Goal: Task Accomplishment & Management: Use online tool/utility

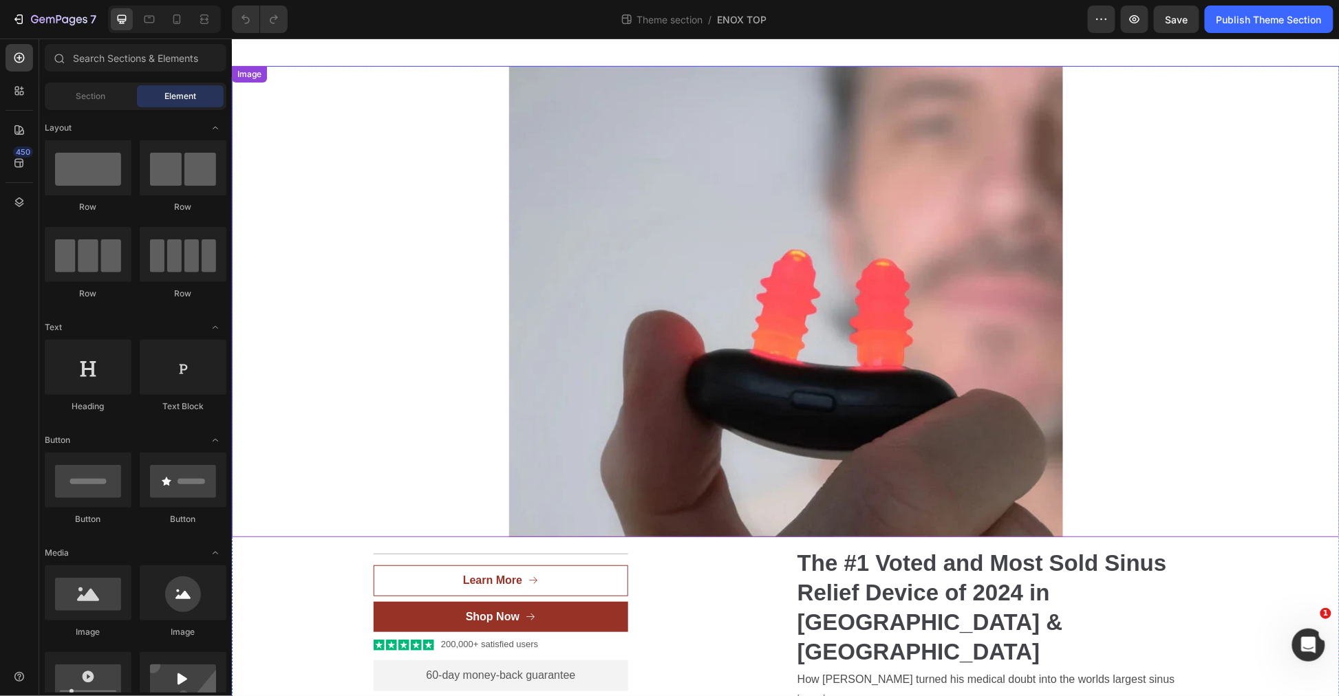
scroll to position [306, 0]
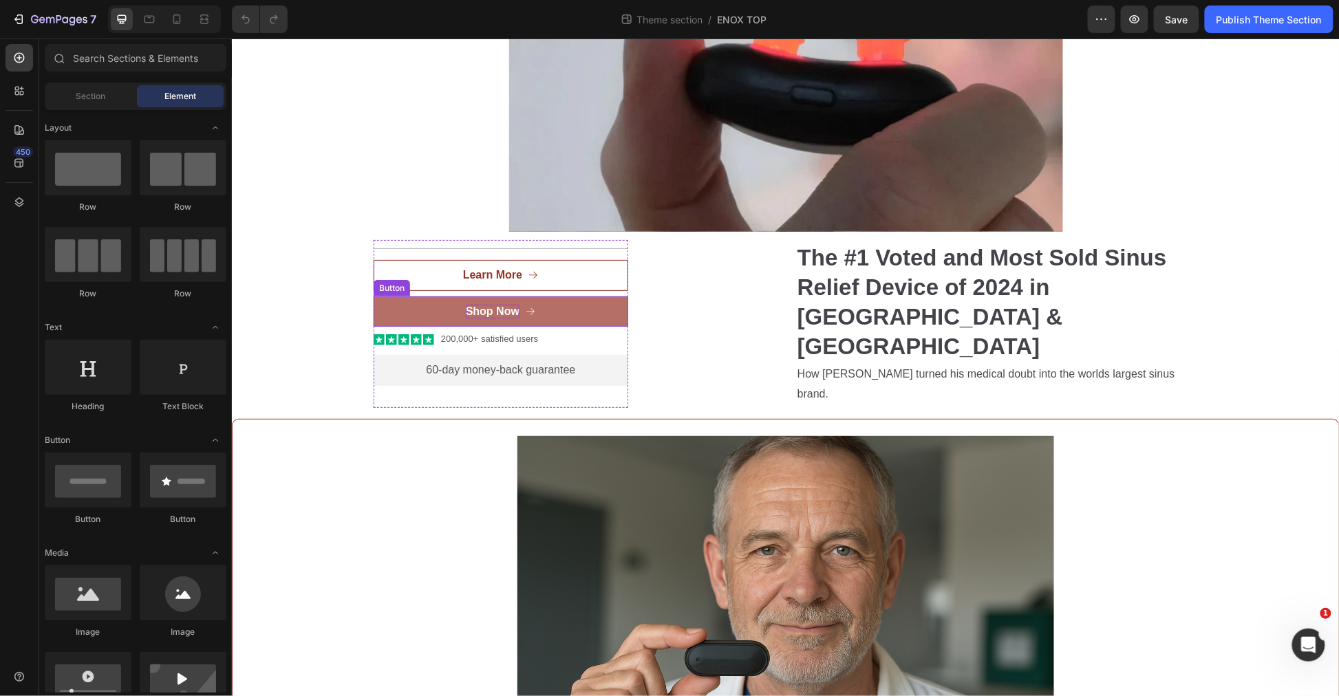
click at [509, 310] on p "Shop Now" at bounding box center [492, 311] width 54 height 14
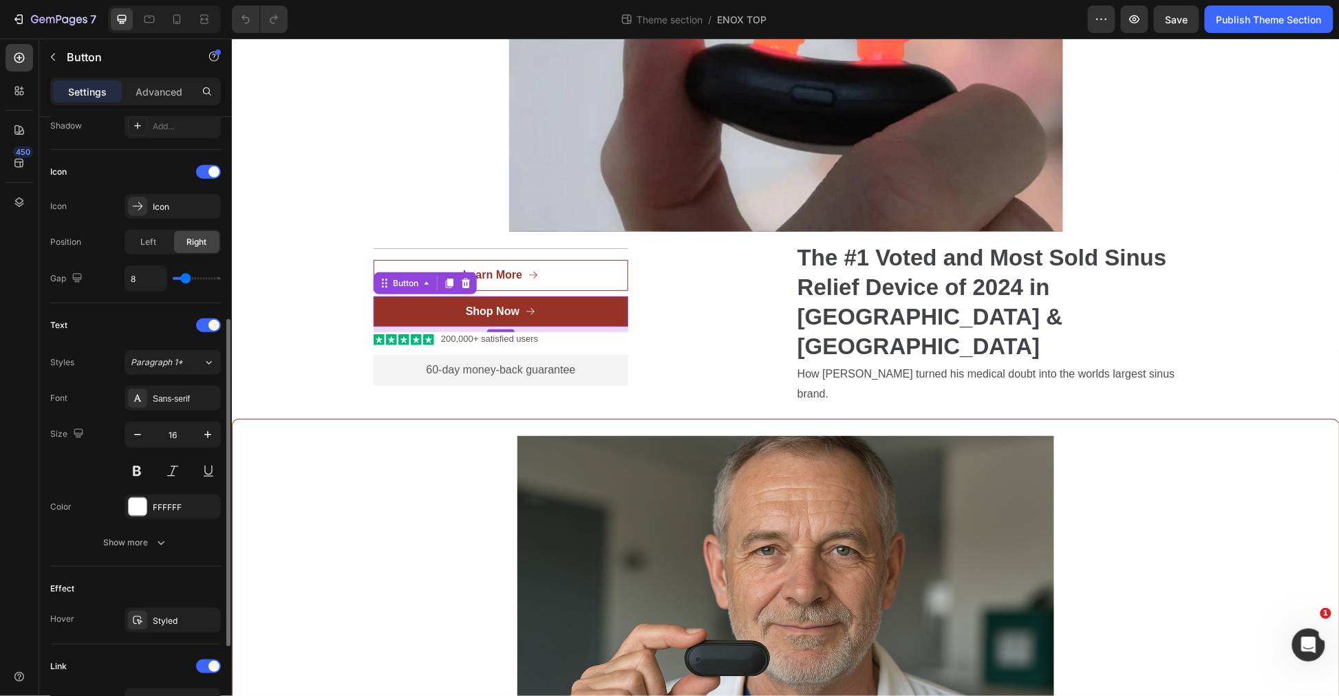
scroll to position [549, 0]
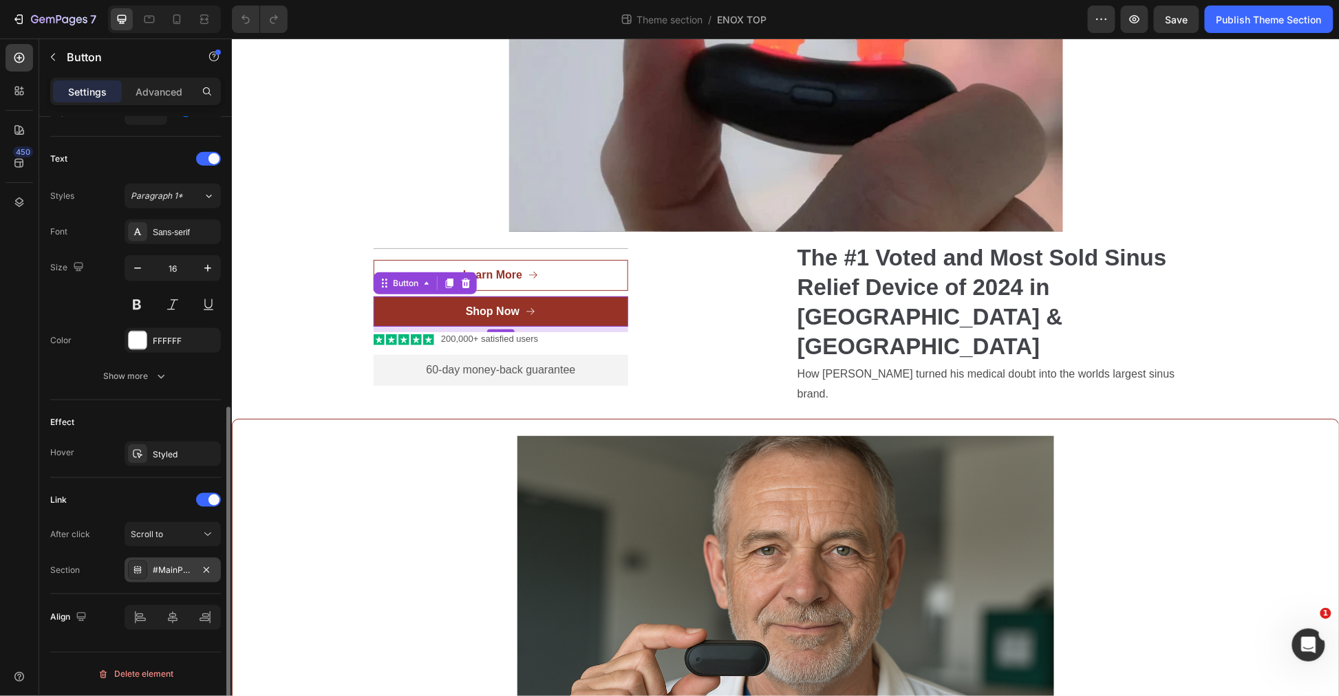
click at [160, 575] on div "#MainProduct-template--18814975934660__main" at bounding box center [173, 571] width 40 height 12
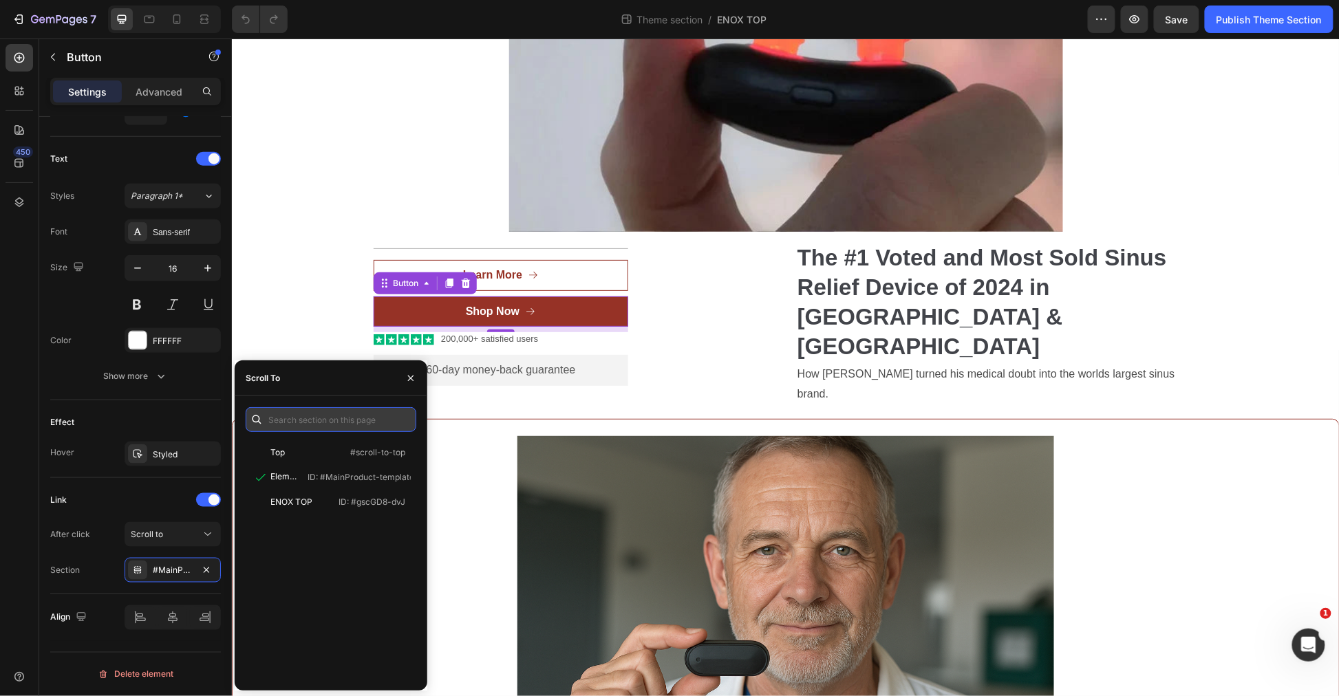
click at [336, 425] on input "text" at bounding box center [331, 419] width 171 height 25
paste input "MainProduct-template--25374320460090__main"
type input "#MainProduct-template--25374320460090__main"
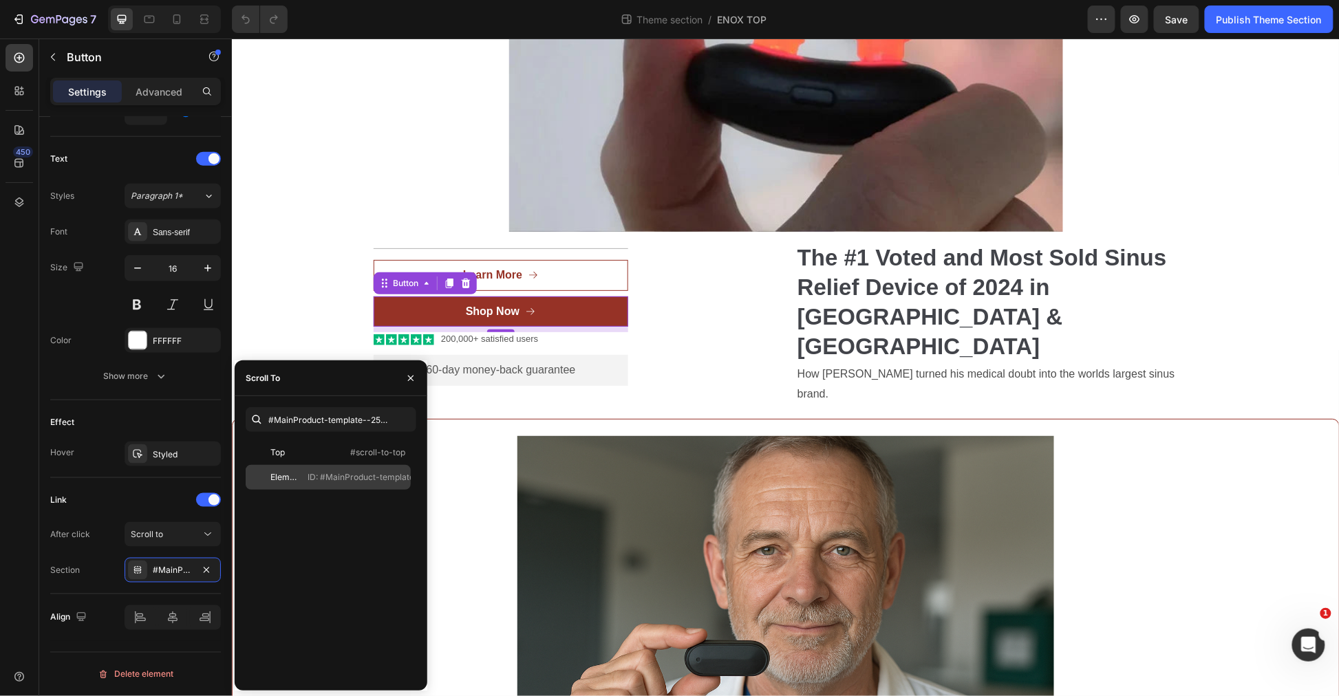
click at [322, 480] on p "ID: #MainProduct-template--25374320460090__main" at bounding box center [413, 477] width 211 height 12
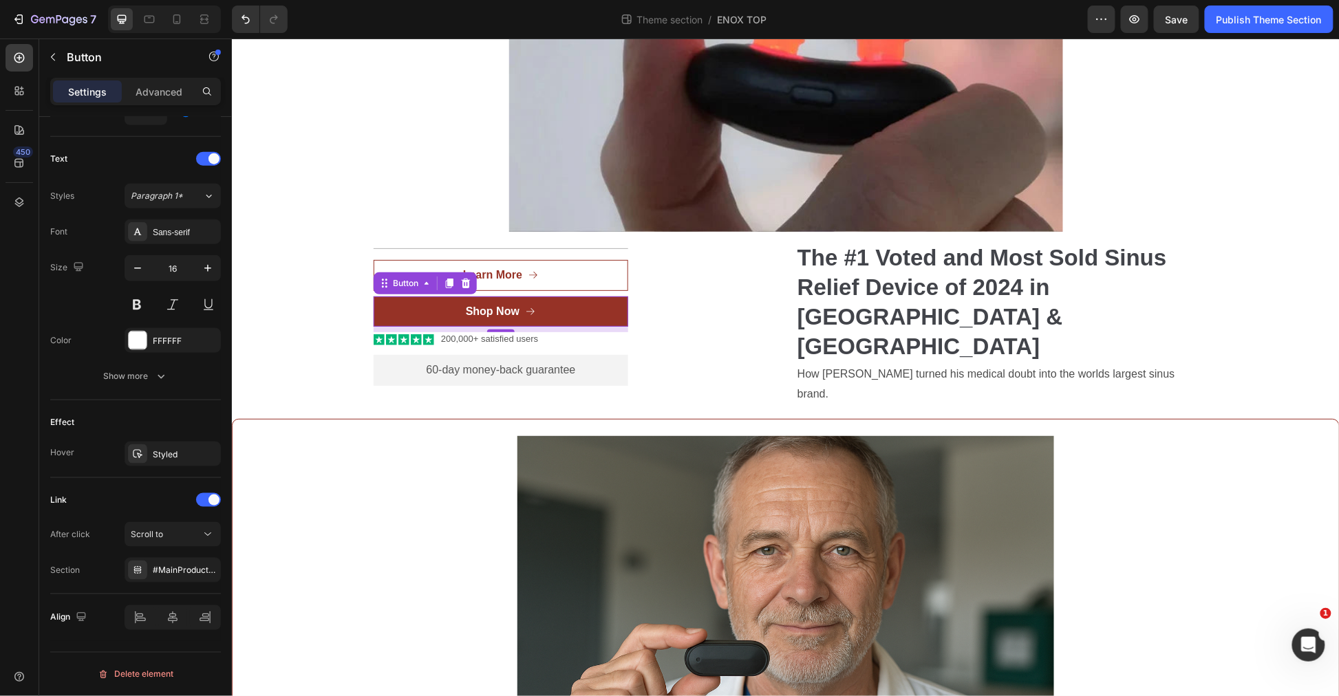
click at [979, 14] on div "Theme section / ENOX TOP" at bounding box center [693, 20] width 789 height 28
click at [1175, 28] on button "Save" at bounding box center [1176, 20] width 45 height 28
click at [355, 11] on div "Theme section / ENOX TOP" at bounding box center [693, 20] width 789 height 28
click at [149, 578] on div "#MainProduct-template--25374320460090__main" at bounding box center [173, 570] width 96 height 25
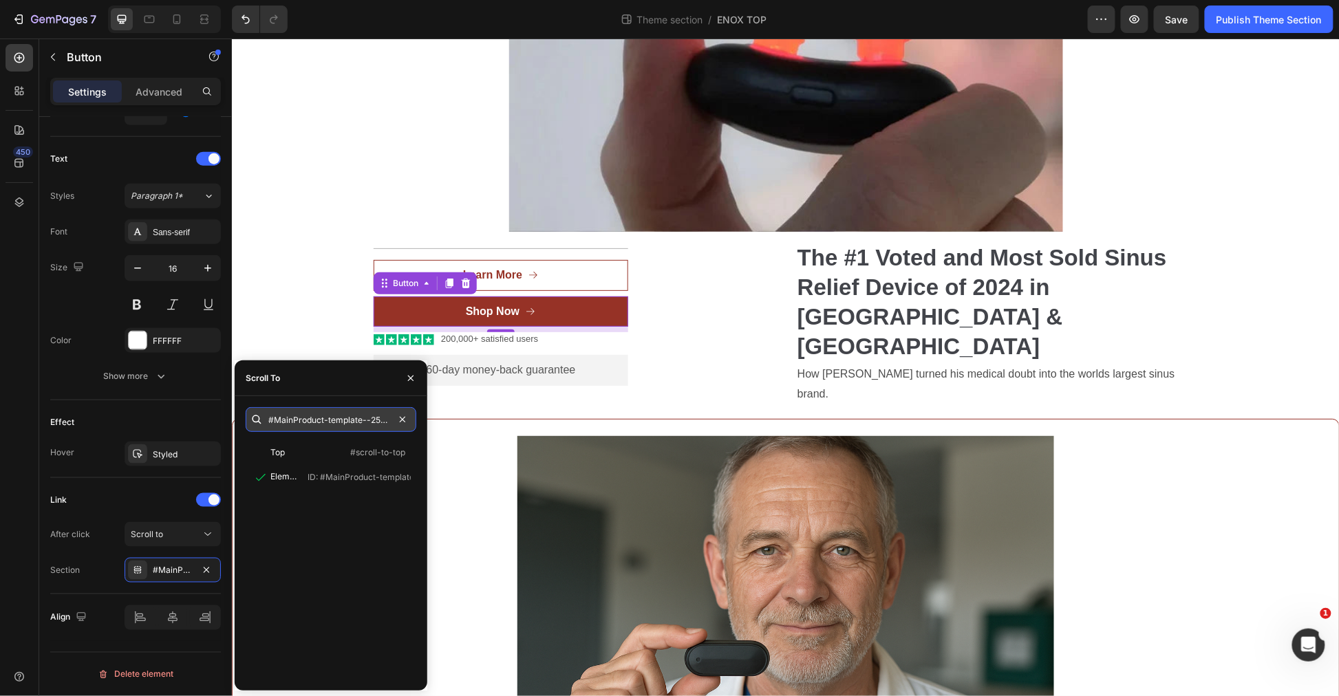
click at [381, 415] on input "#MainProduct-template--25374320460090__main" at bounding box center [331, 419] width 171 height 25
click at [356, 429] on input "#MainProduct-template--25374320460090__main" at bounding box center [331, 419] width 171 height 25
click at [354, 480] on p "ID: #MainProduct-template--25374320460090__main" at bounding box center [413, 477] width 211 height 12
click at [354, 417] on input "#MainProduct-template--25374320460090__main" at bounding box center [331, 419] width 171 height 25
click at [1314, 637] on div "Open Intercom Messenger" at bounding box center [1306, 643] width 45 height 45
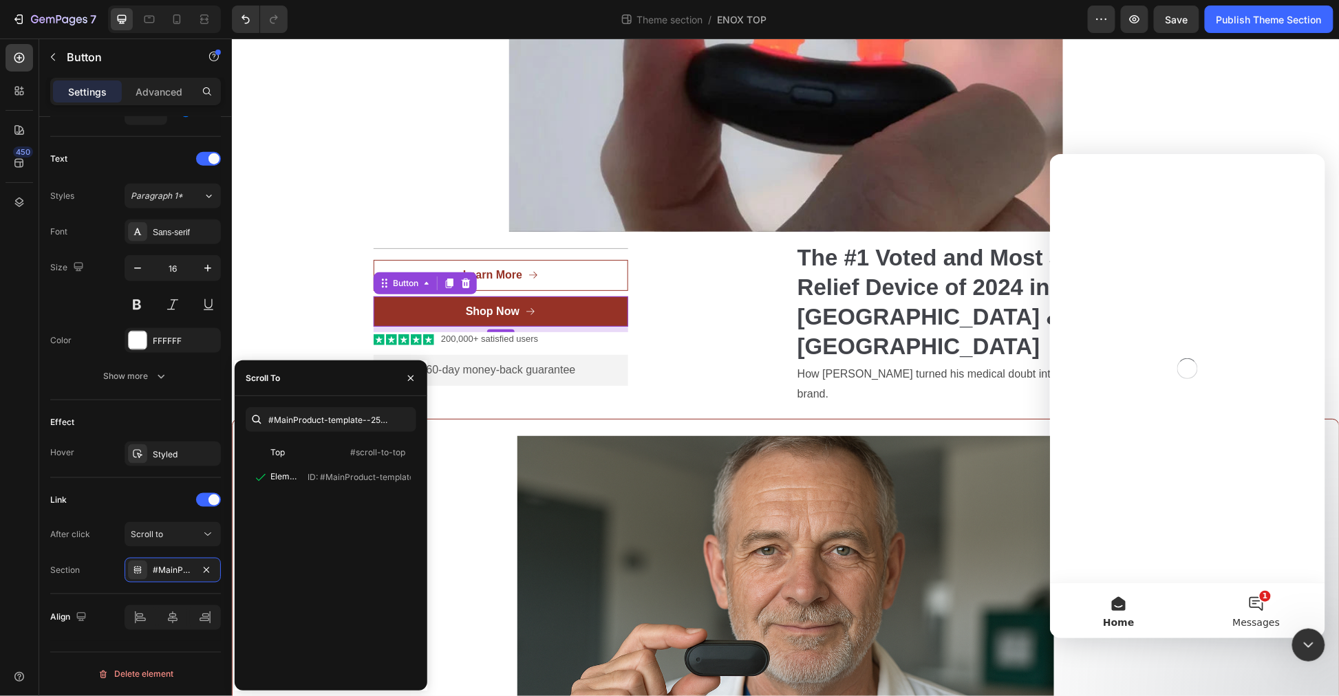
click at [1284, 615] on button "1 Messages" at bounding box center [1256, 610] width 138 height 55
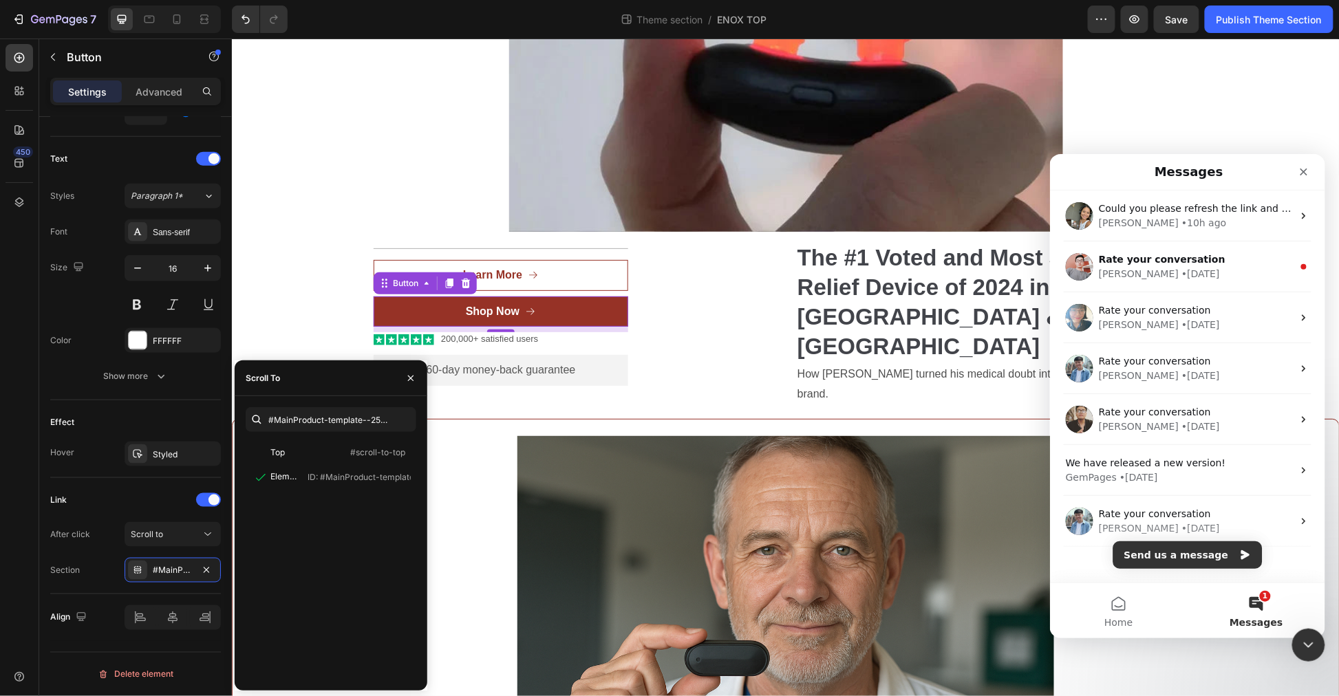
click at [1272, 608] on button "1 Messages" at bounding box center [1256, 610] width 138 height 55
click at [1116, 611] on button "Home" at bounding box center [1119, 610] width 138 height 55
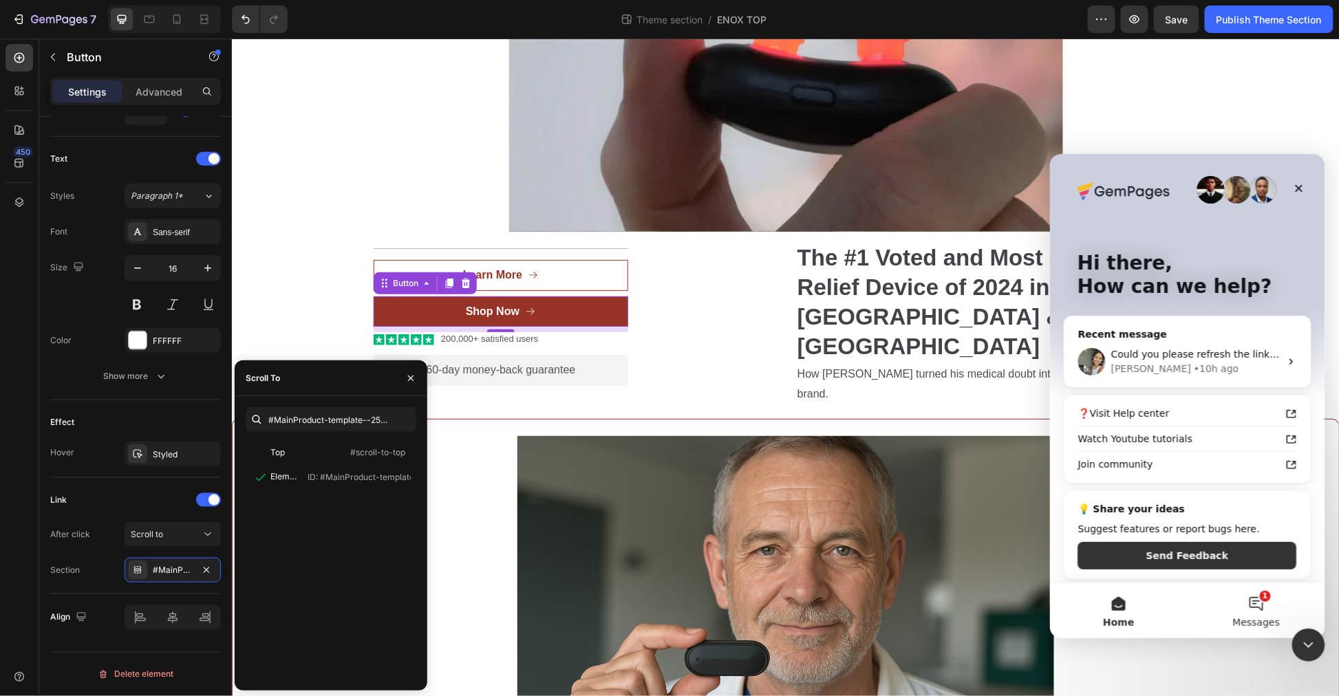
drag, startPoint x: 1209, startPoint y: 551, endPoint x: 1255, endPoint y: 604, distance: 70.3
click at [1248, 617] on div "Hi there, How can we help? Recent message Could you please refresh the link and…" at bounding box center [1187, 395] width 275 height 484
click at [1255, 604] on button "1 Messages" at bounding box center [1256, 610] width 138 height 55
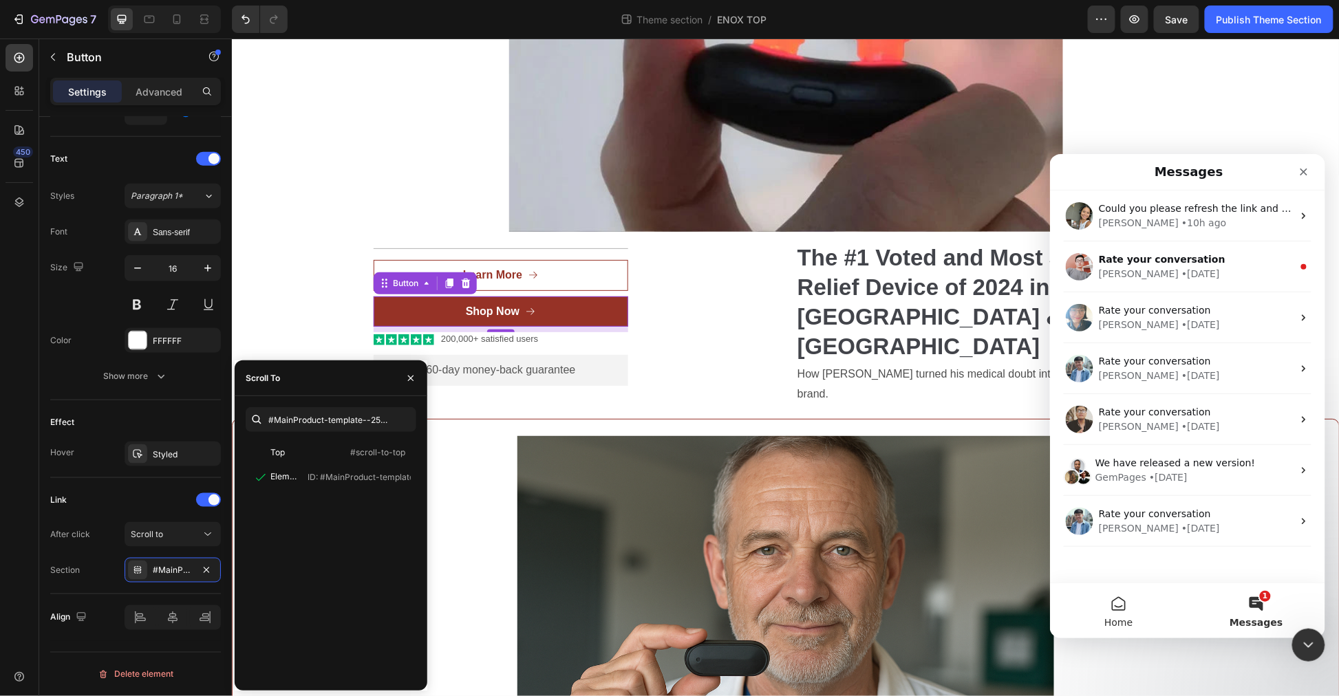
click at [1144, 596] on button "Home" at bounding box center [1119, 610] width 138 height 55
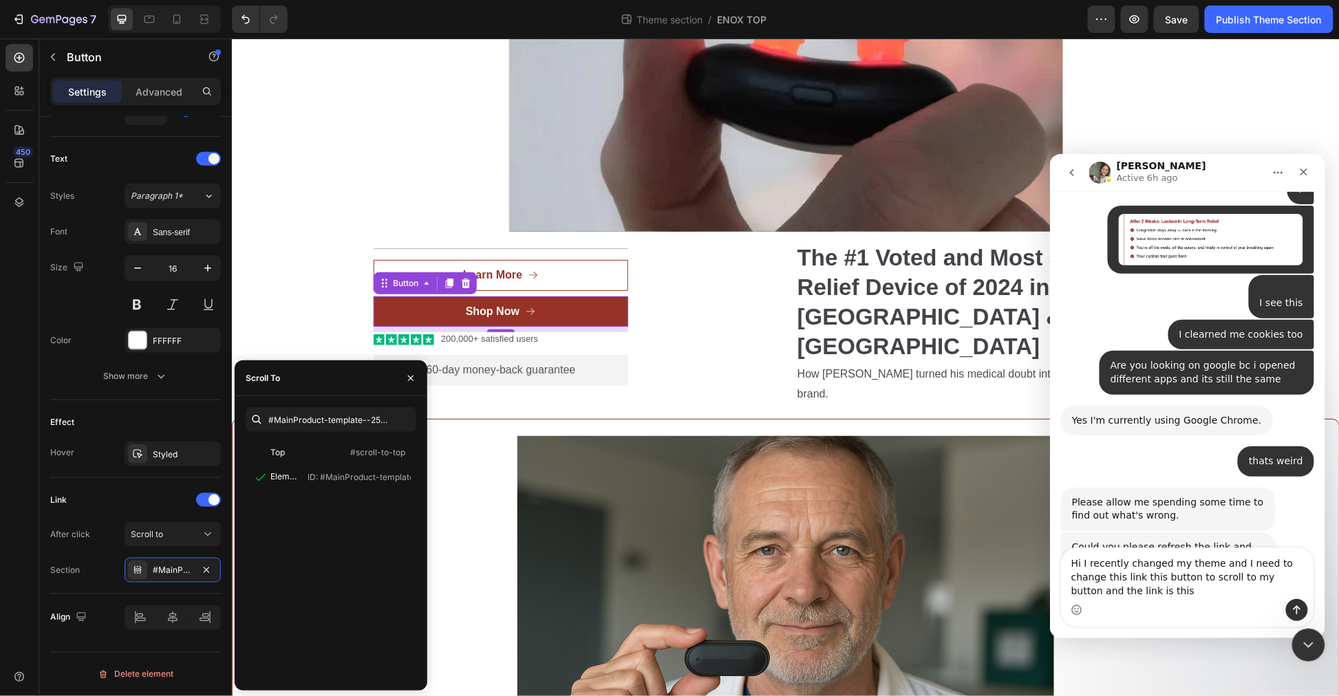
scroll to position [4962, 0]
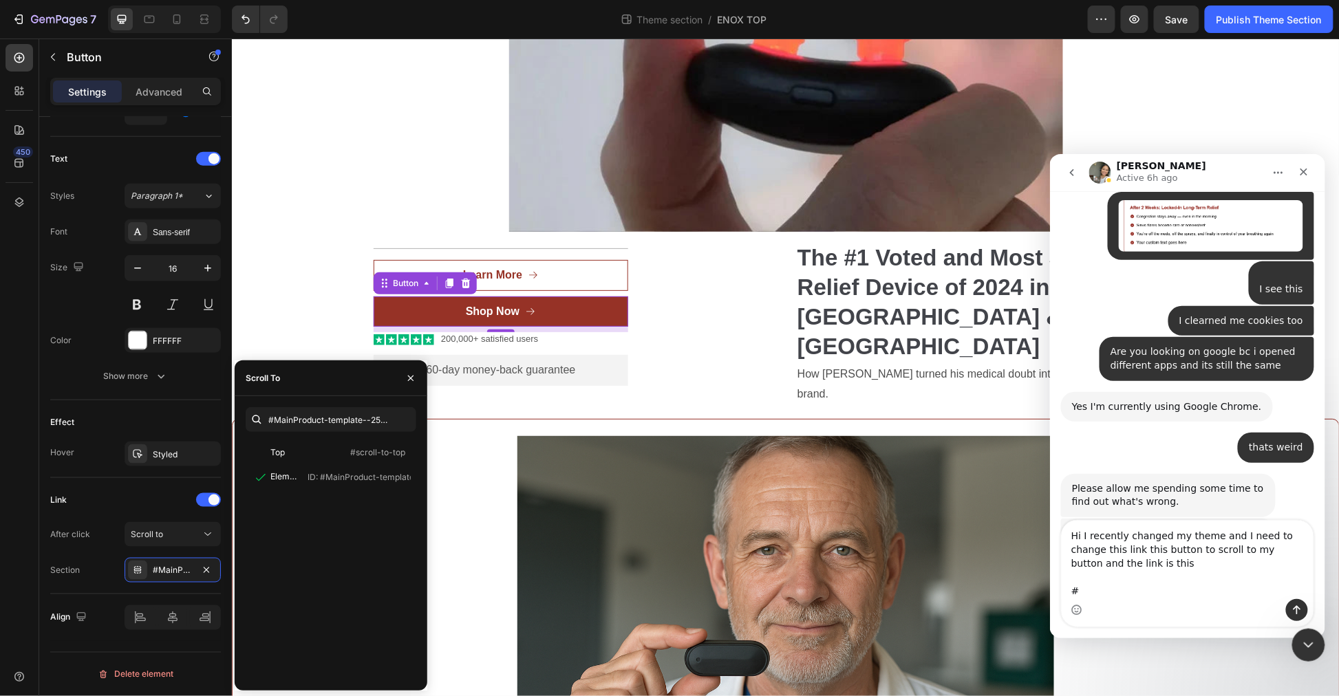
type textarea "Hi I recently changed my theme and I need to change this link this button to sc…"
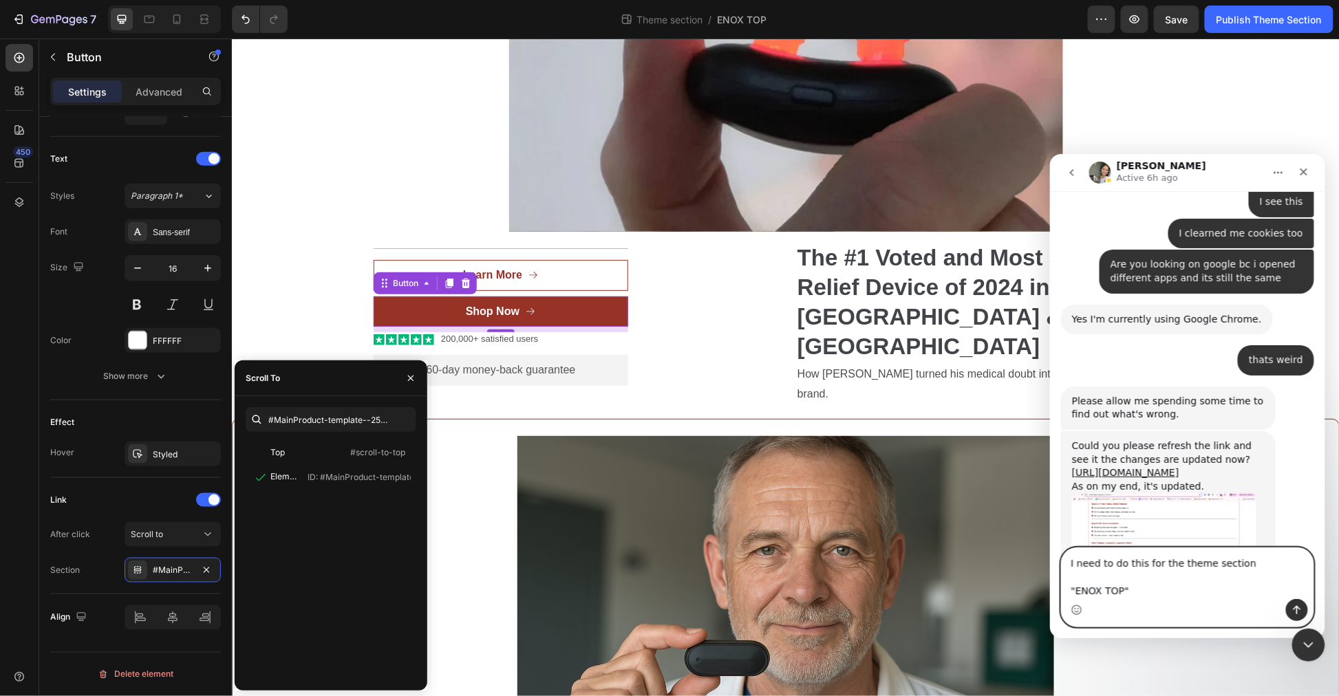
scroll to position [5063, 0]
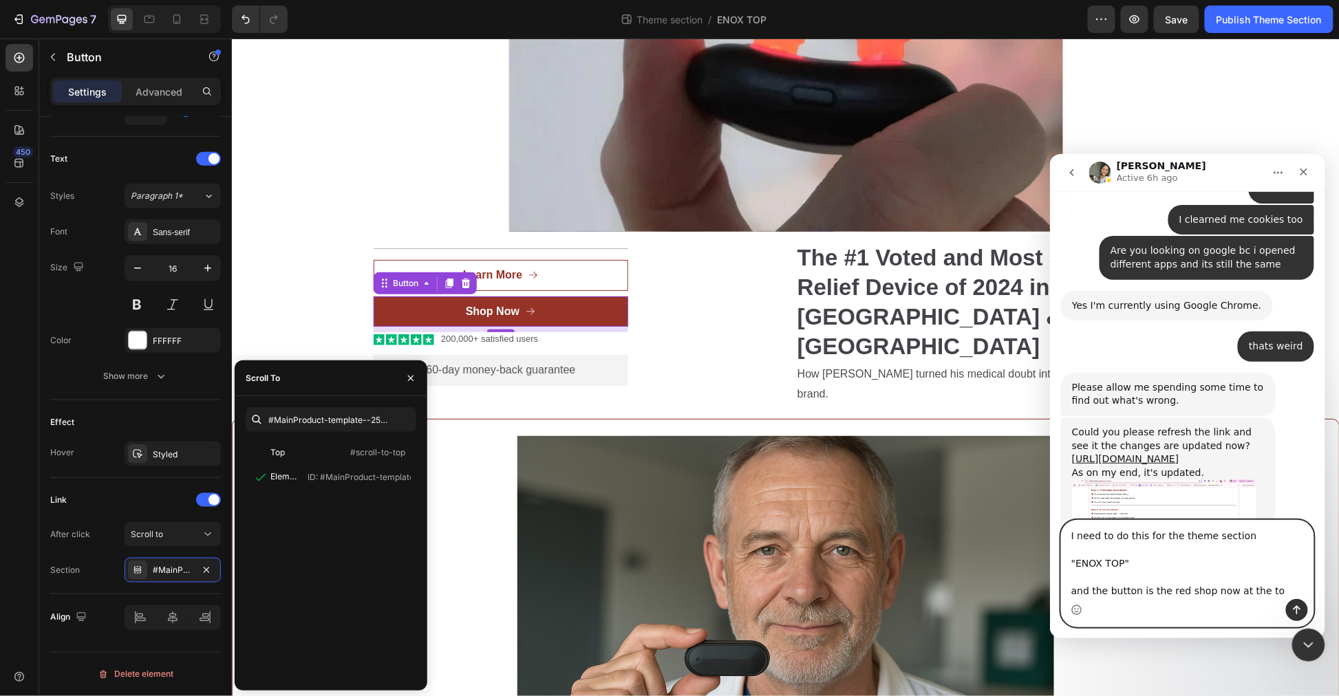
type textarea "I need to do this for the theme section "ENOX TOP" and the button is the red sh…"
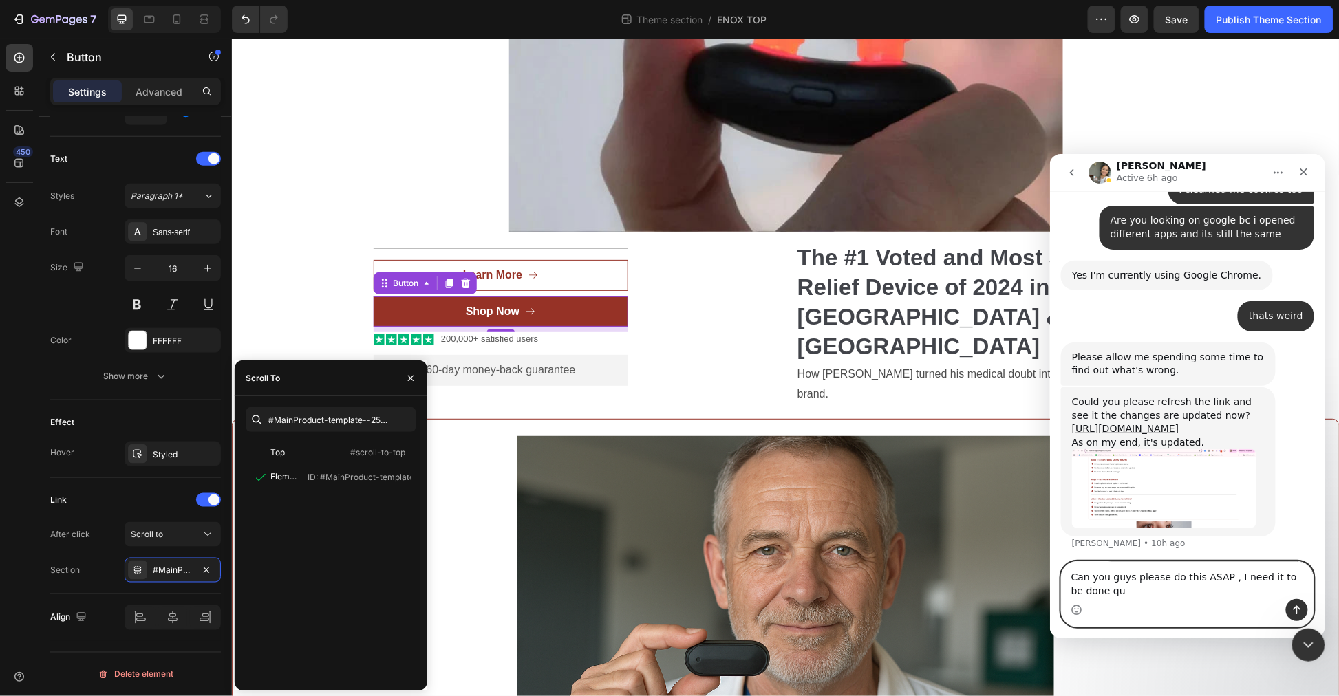
scroll to position [5108, 0]
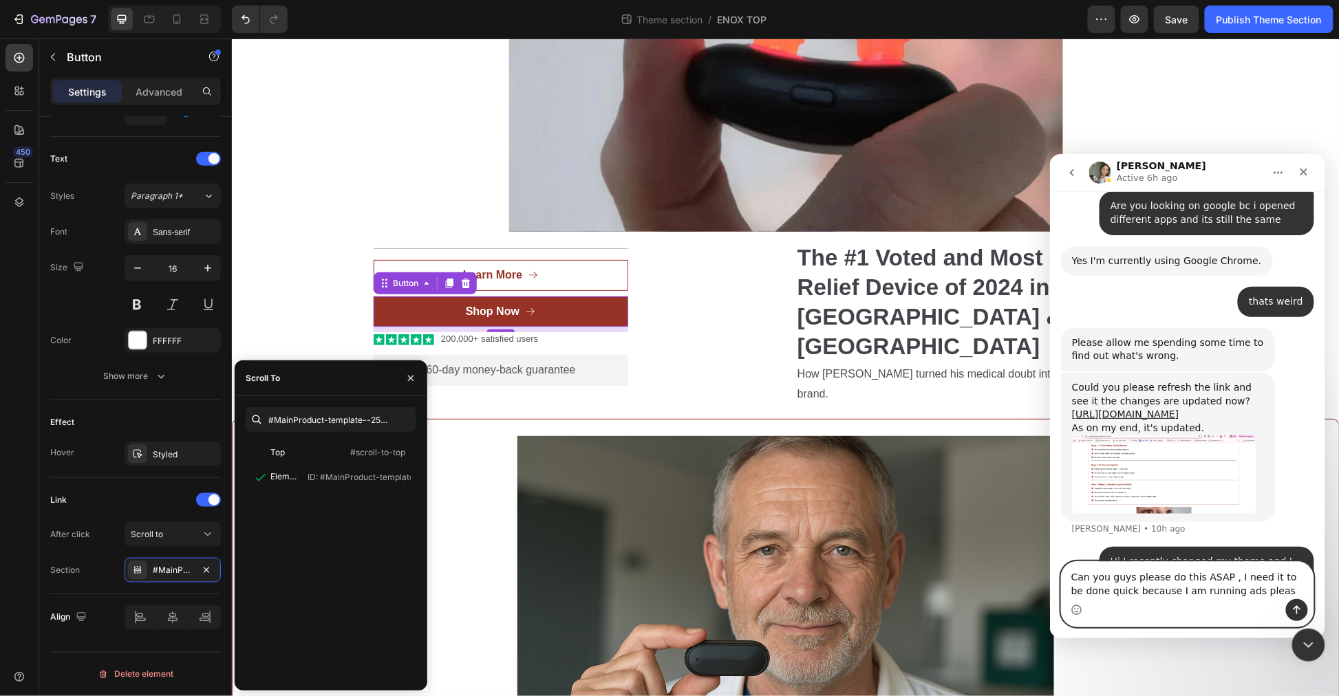
type textarea "Can you guys please do this ASAP , I need it to be done quick because I am runn…"
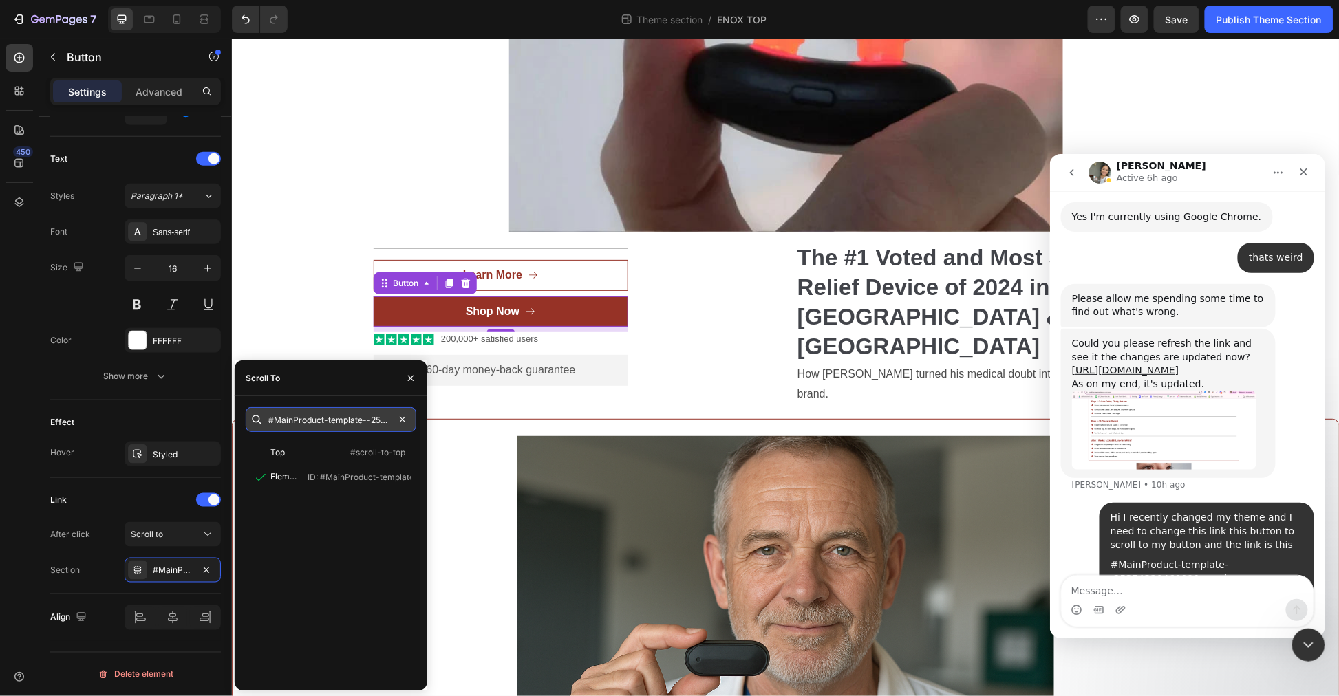
click at [306, 420] on input "#MainProduct-template--25374320460090__main" at bounding box center [331, 419] width 171 height 25
click at [348, 428] on input "text" at bounding box center [331, 419] width 171 height 25
click at [356, 533] on div "Top #scroll-to-top Element ID: #MainProduct-template--25374320460090__main ENOX…" at bounding box center [331, 559] width 171 height 239
click at [1189, 23] on button "Save" at bounding box center [1176, 20] width 45 height 28
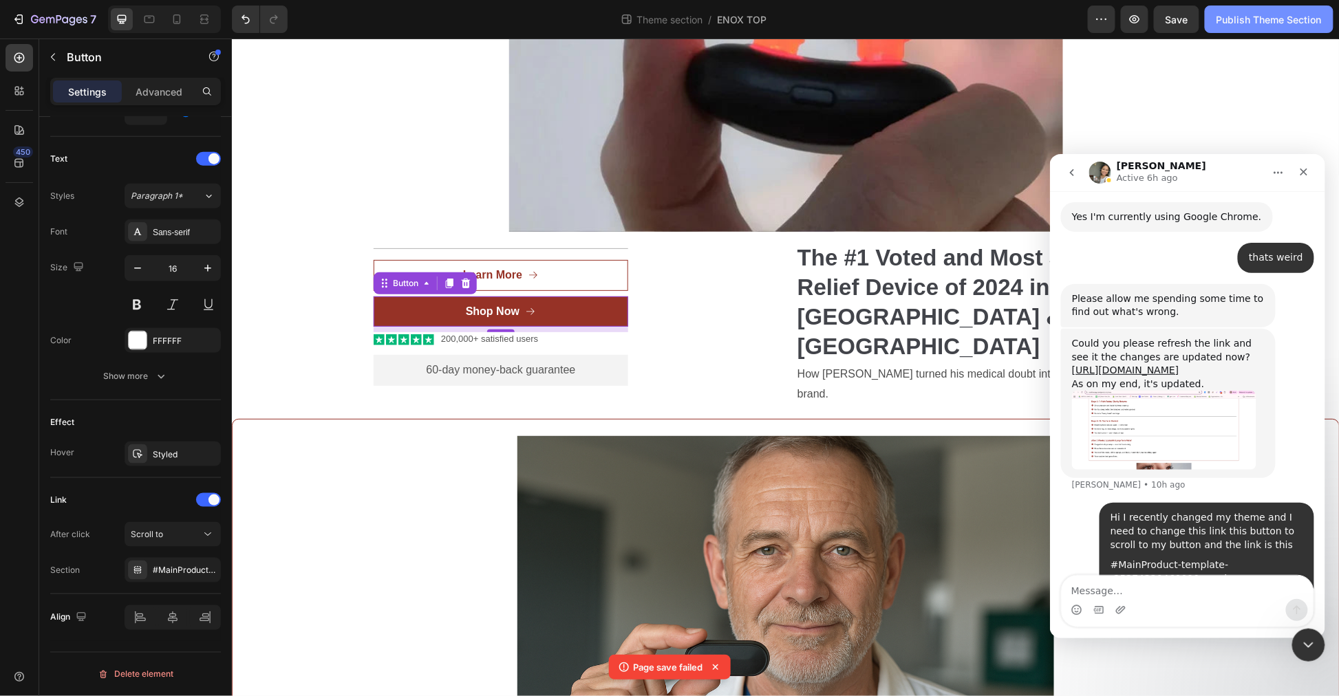
click at [1224, 24] on div "Publish Theme Section" at bounding box center [1269, 19] width 105 height 14
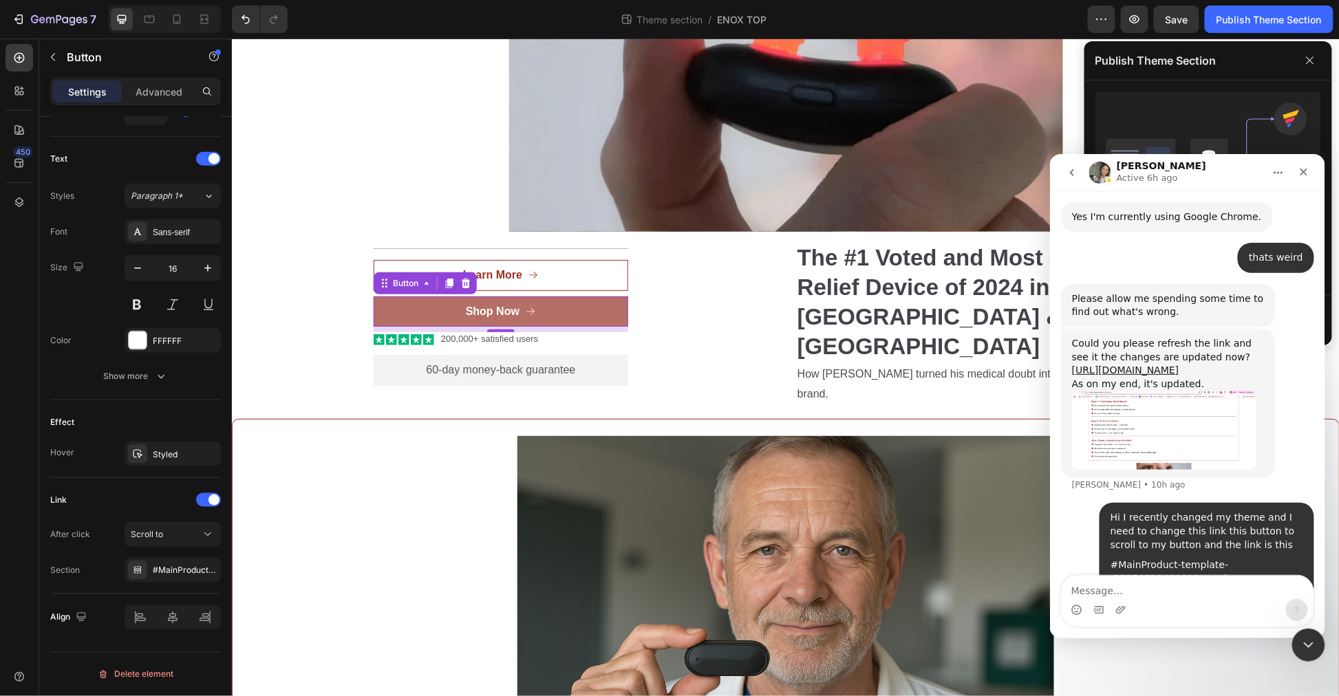
click at [544, 304] on link "Shop Now" at bounding box center [500, 311] width 255 height 31
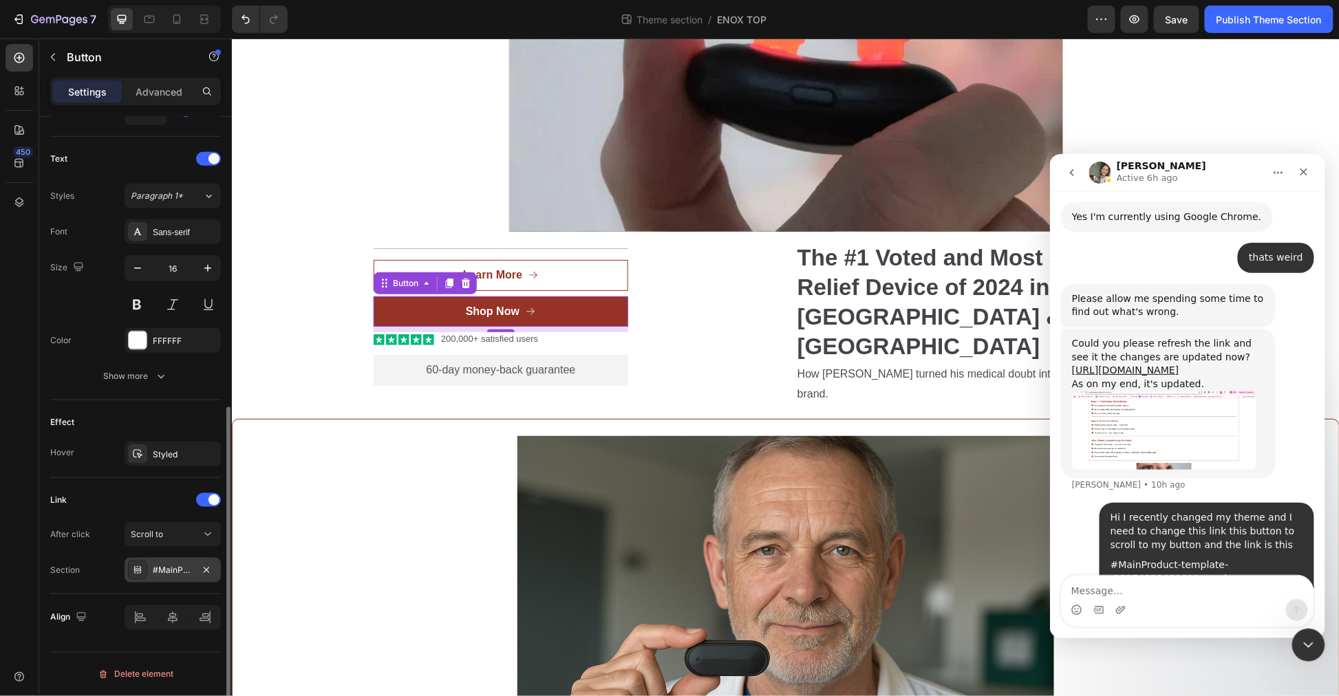
click at [163, 566] on div "#MainProduct-template--25374320460090__main" at bounding box center [173, 571] width 40 height 12
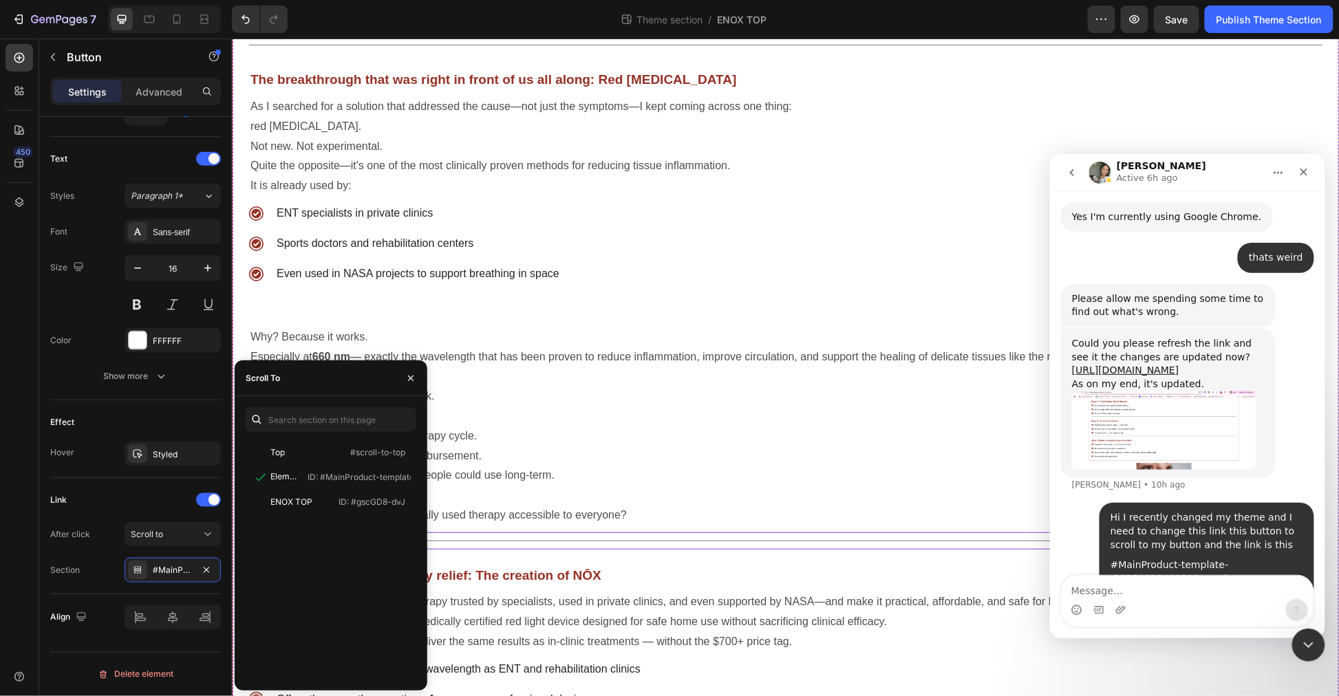
scroll to position [2420, 0]
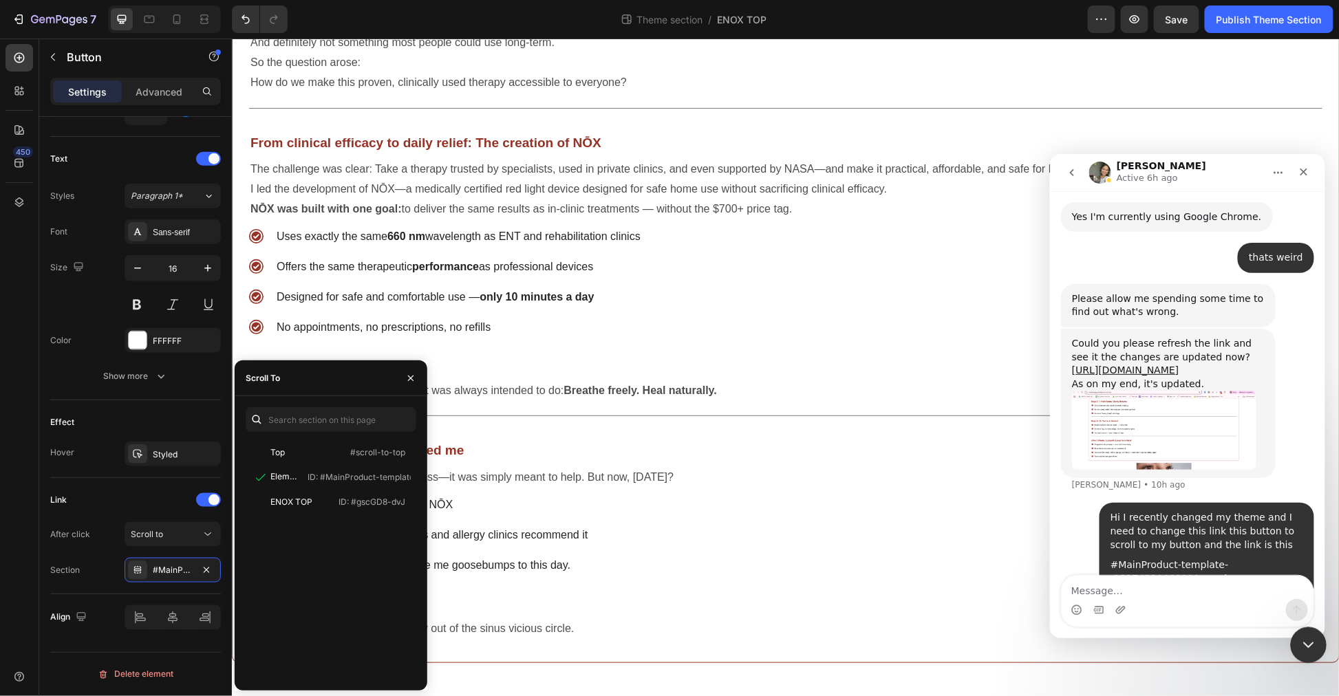
click at [1312, 643] on icon "Close Intercom Messenger" at bounding box center [1306, 643] width 17 height 17
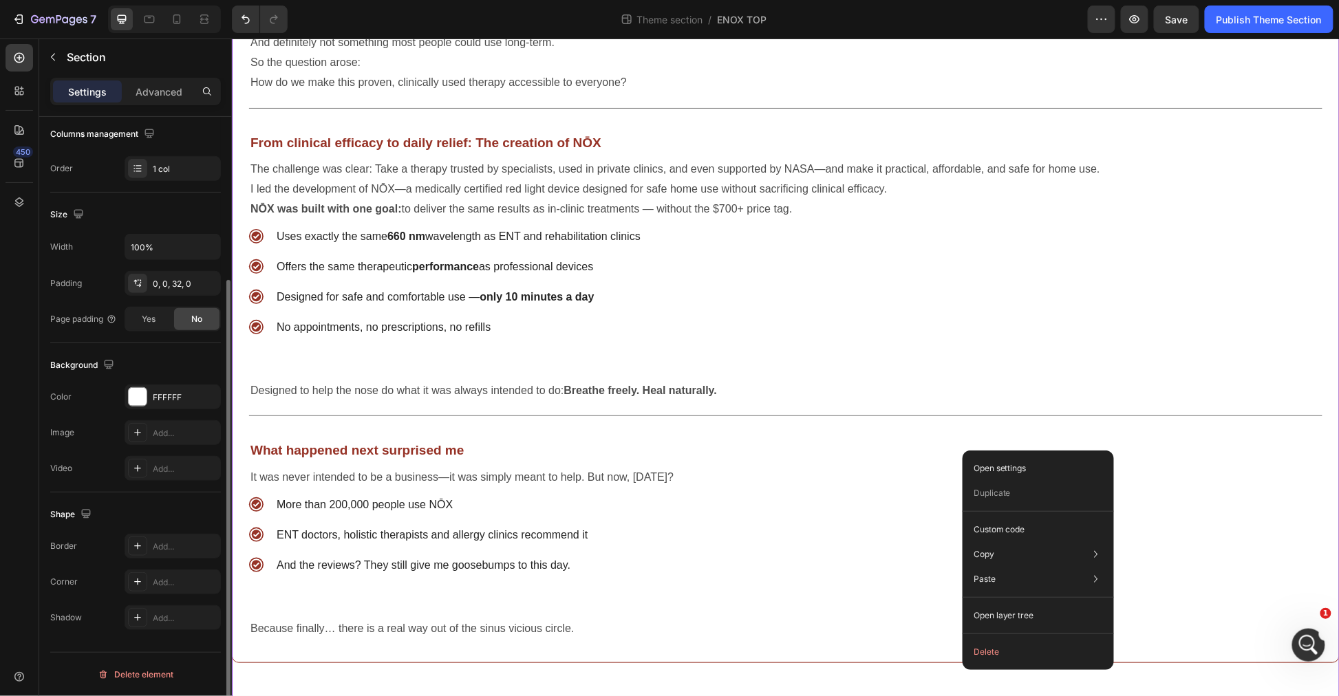
scroll to position [0, 0]
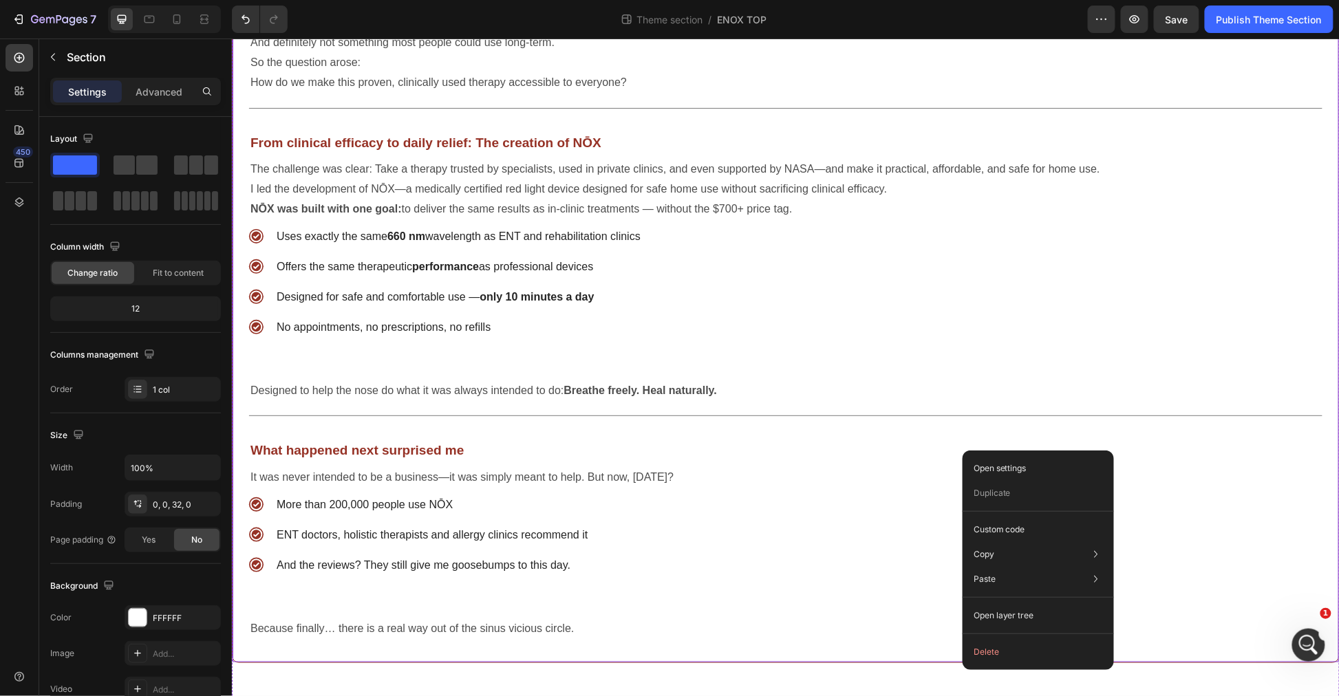
click at [811, 610] on p at bounding box center [785, 609] width 1071 height 20
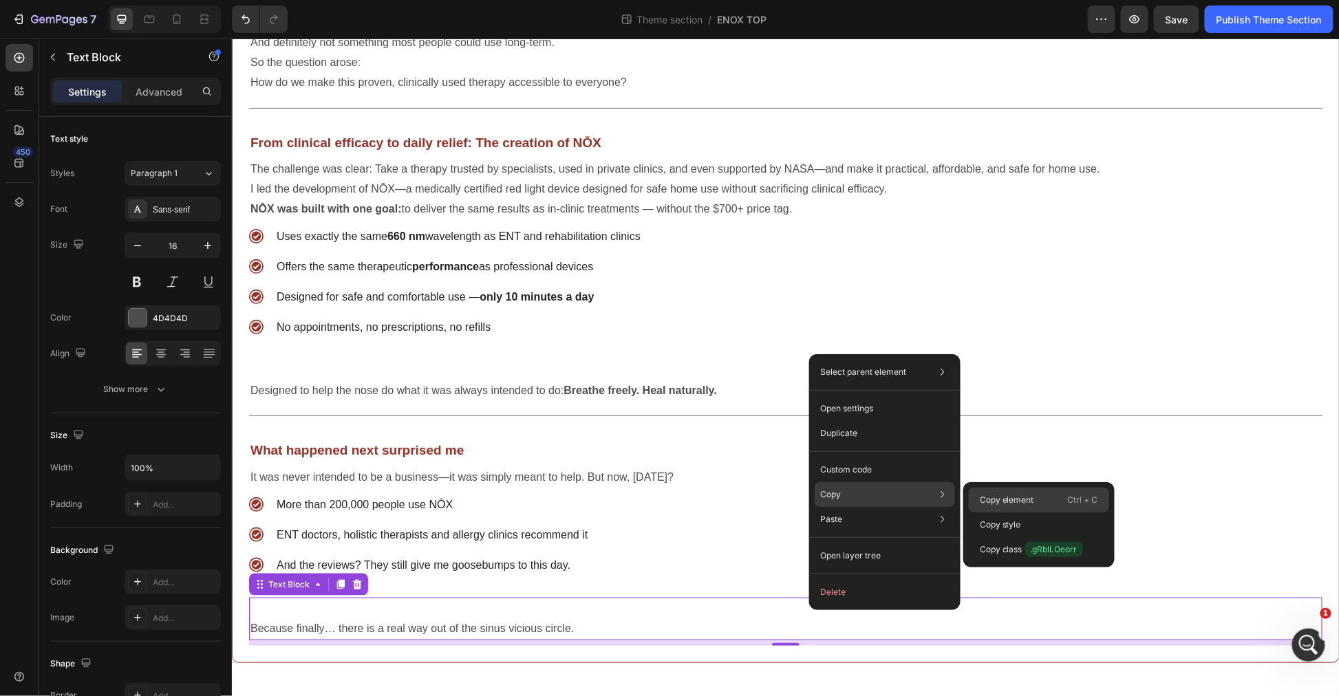
click at [995, 498] on p "Copy element" at bounding box center [1007, 500] width 54 height 12
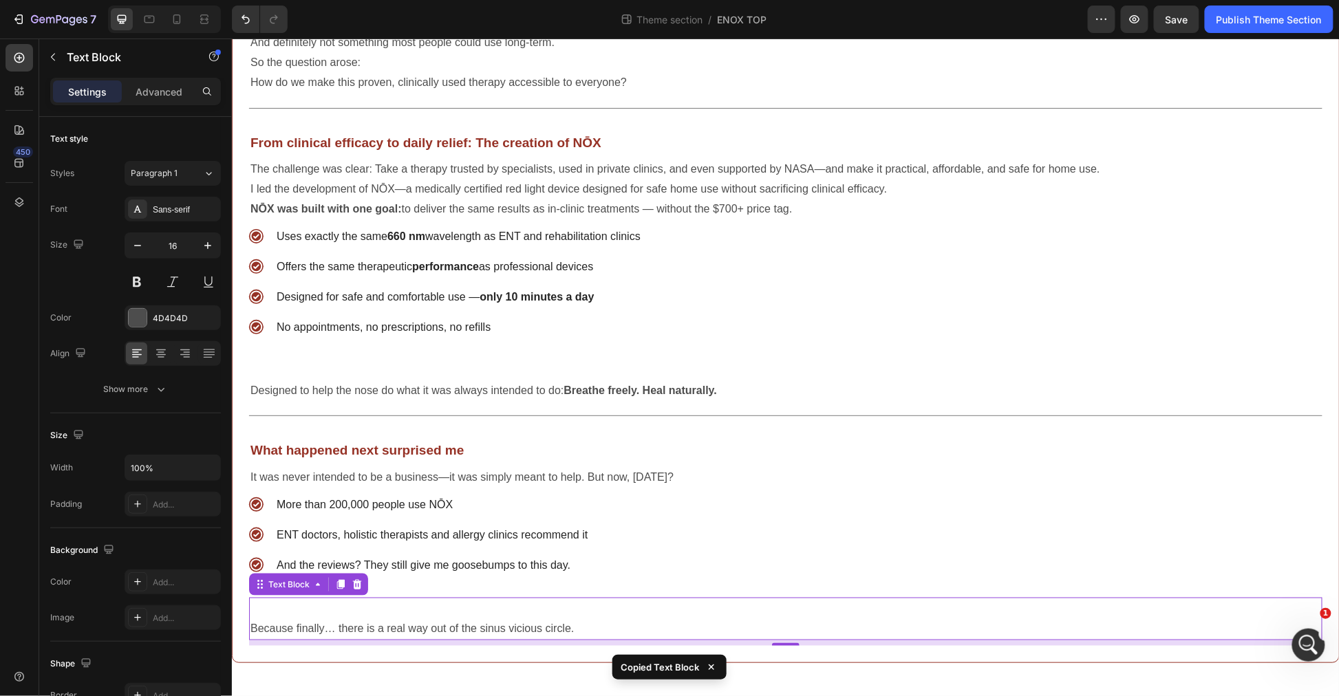
click at [789, 606] on p "Rich Text Editor. Editing area: main" at bounding box center [785, 609] width 1071 height 20
drag, startPoint x: 789, startPoint y: 606, endPoint x: 714, endPoint y: 607, distance: 74.3
click at [714, 607] on p "Rich Text Editor. Editing area: main" at bounding box center [785, 609] width 1071 height 20
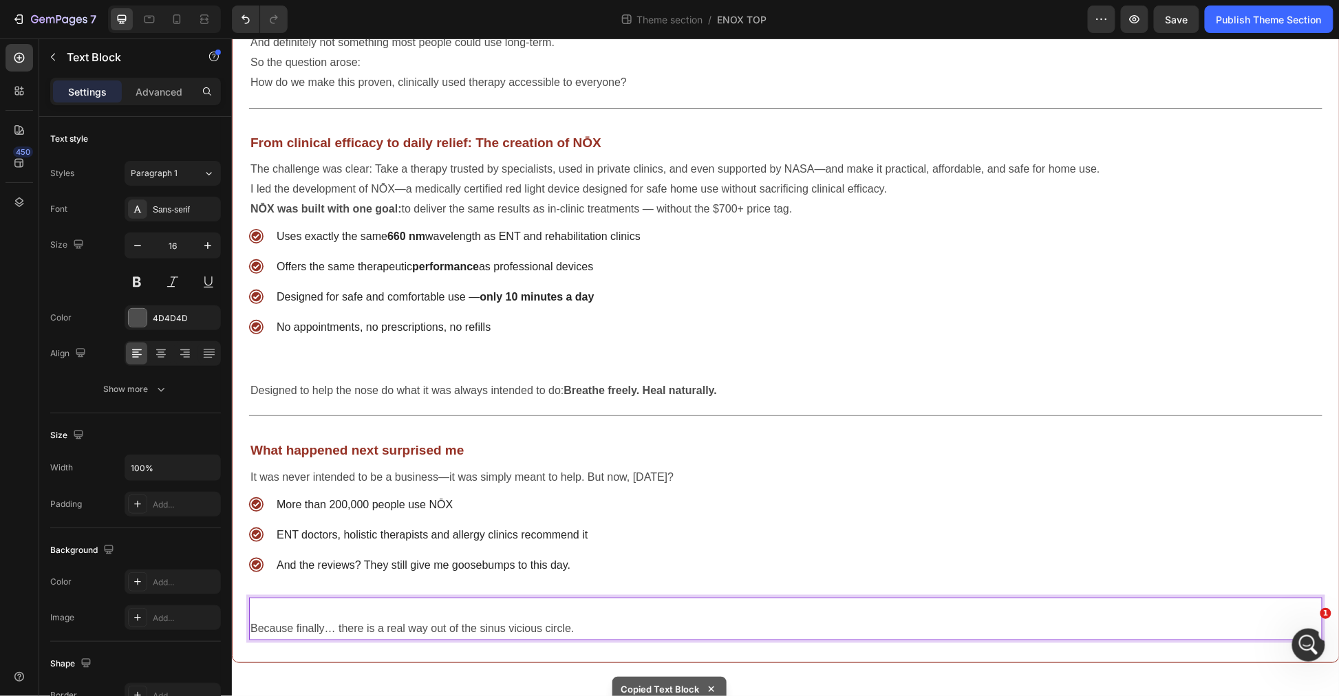
drag, startPoint x: 714, startPoint y: 607, endPoint x: 701, endPoint y: 612, distance: 13.9
click at [701, 612] on div "Because finally… there is a real way out of the sinus vicious circle." at bounding box center [785, 618] width 1074 height 43
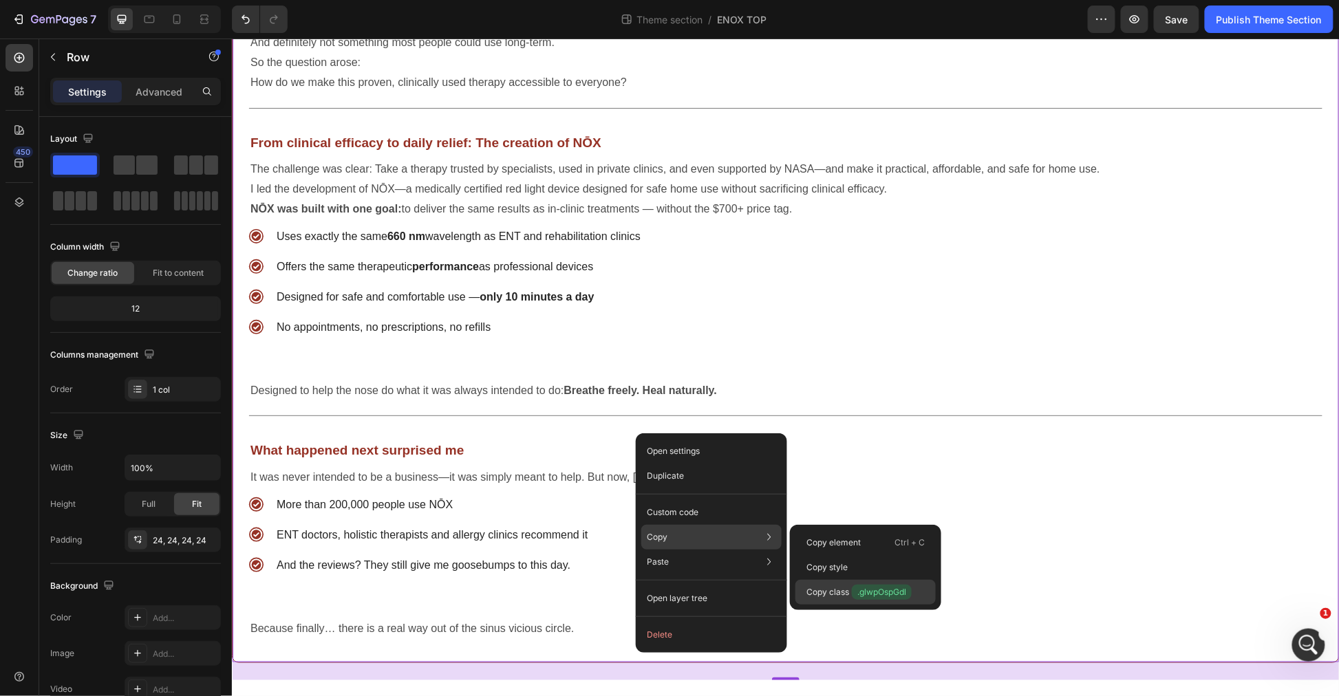
click at [893, 590] on span ".glwpOspGdl" at bounding box center [882, 592] width 60 height 15
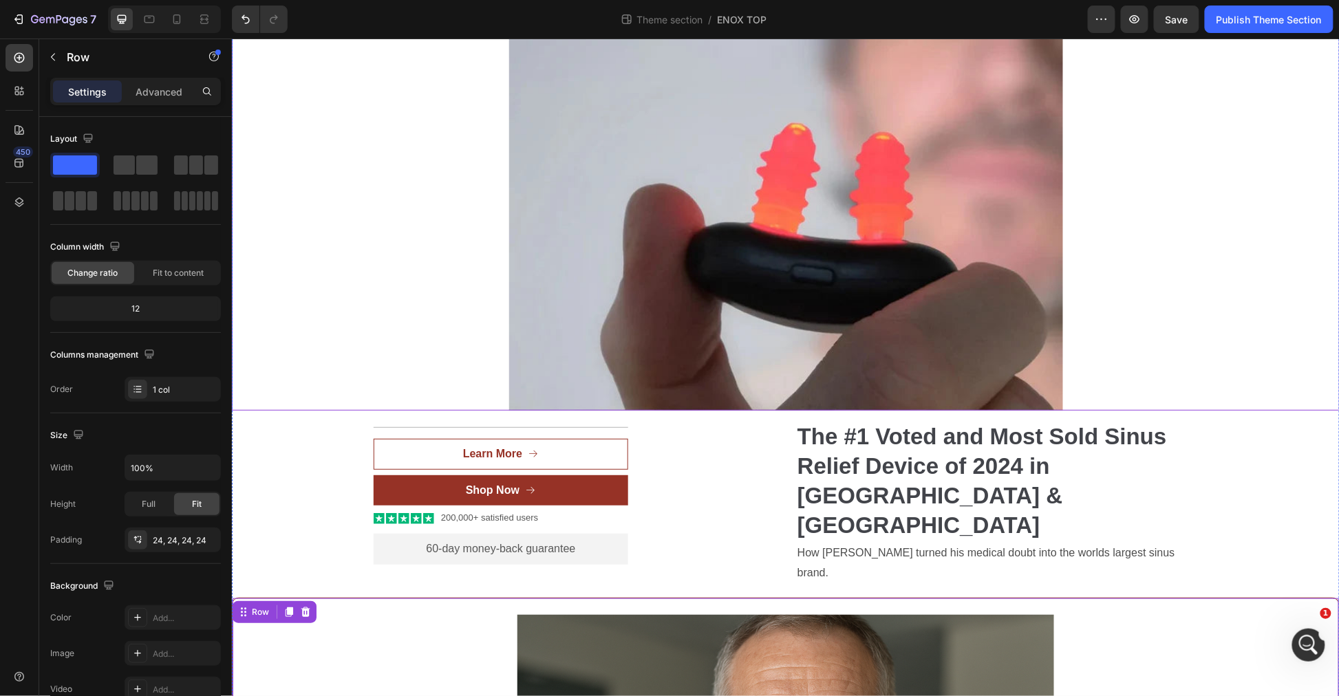
scroll to position [50, 0]
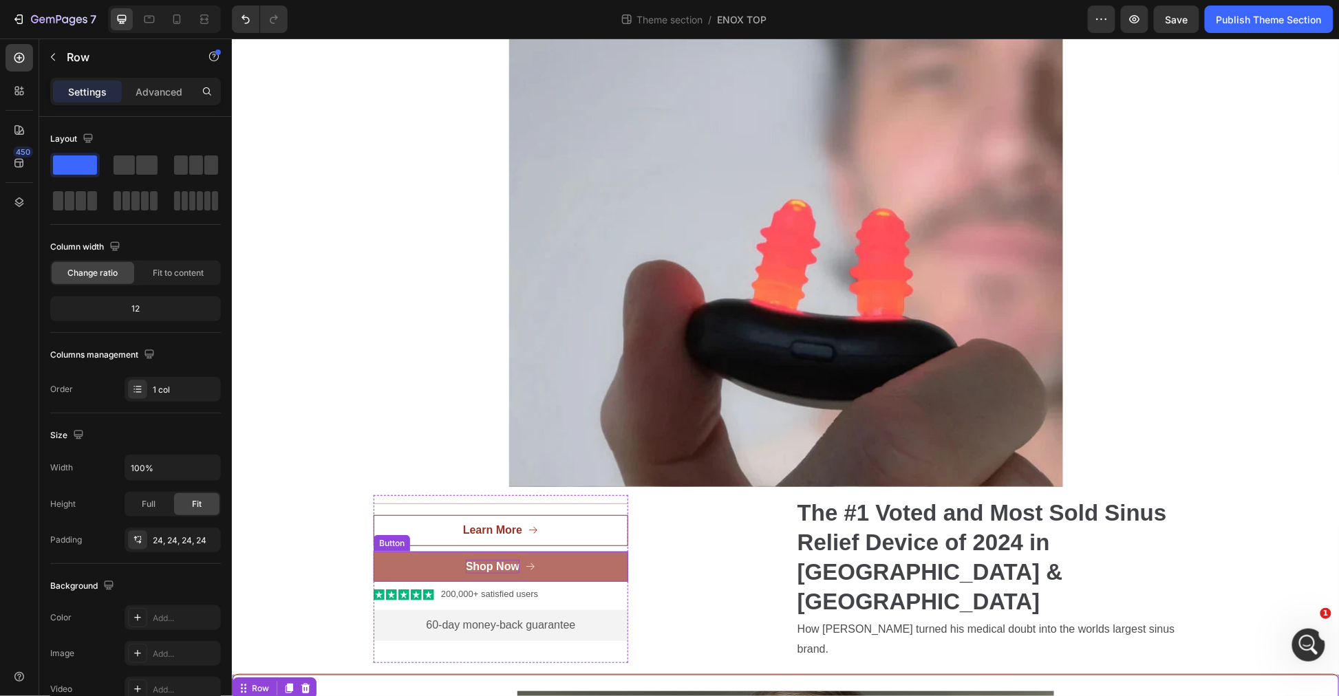
click at [504, 561] on p "Shop Now" at bounding box center [492, 567] width 54 height 14
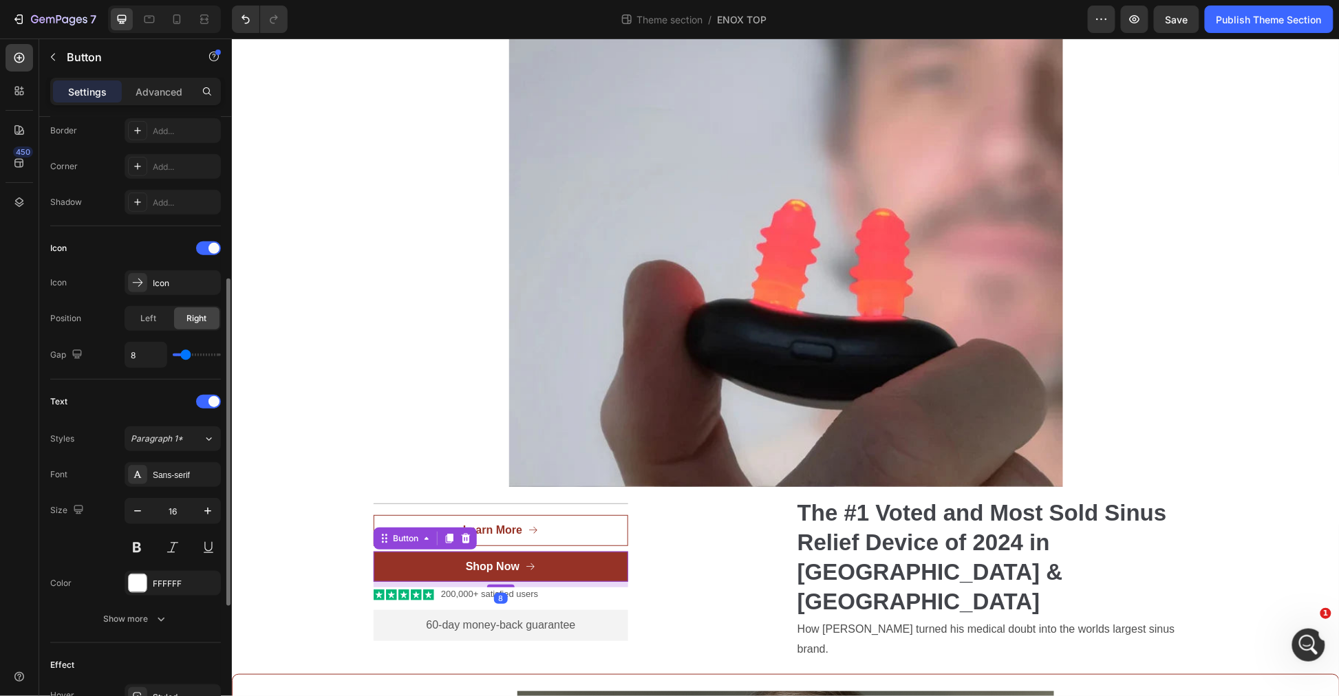
scroll to position [549, 0]
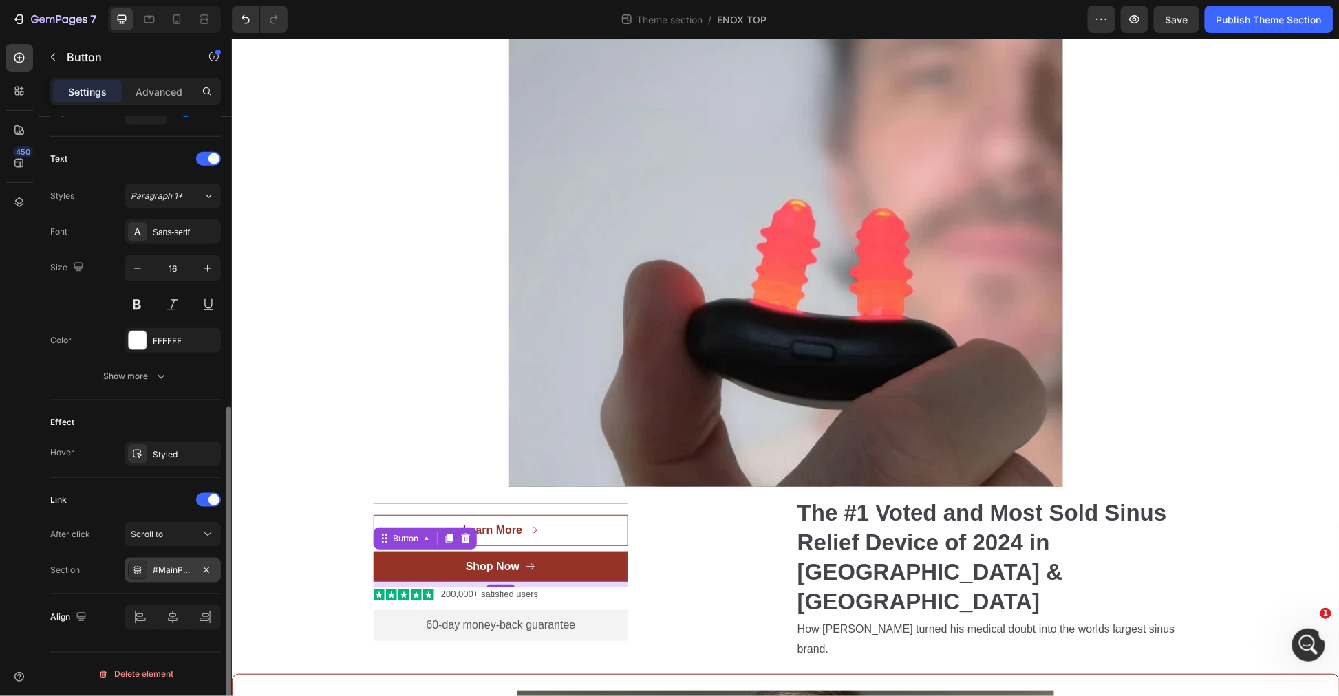
click at [176, 573] on div "#MainProduct-template--25374320460090__main" at bounding box center [173, 571] width 40 height 12
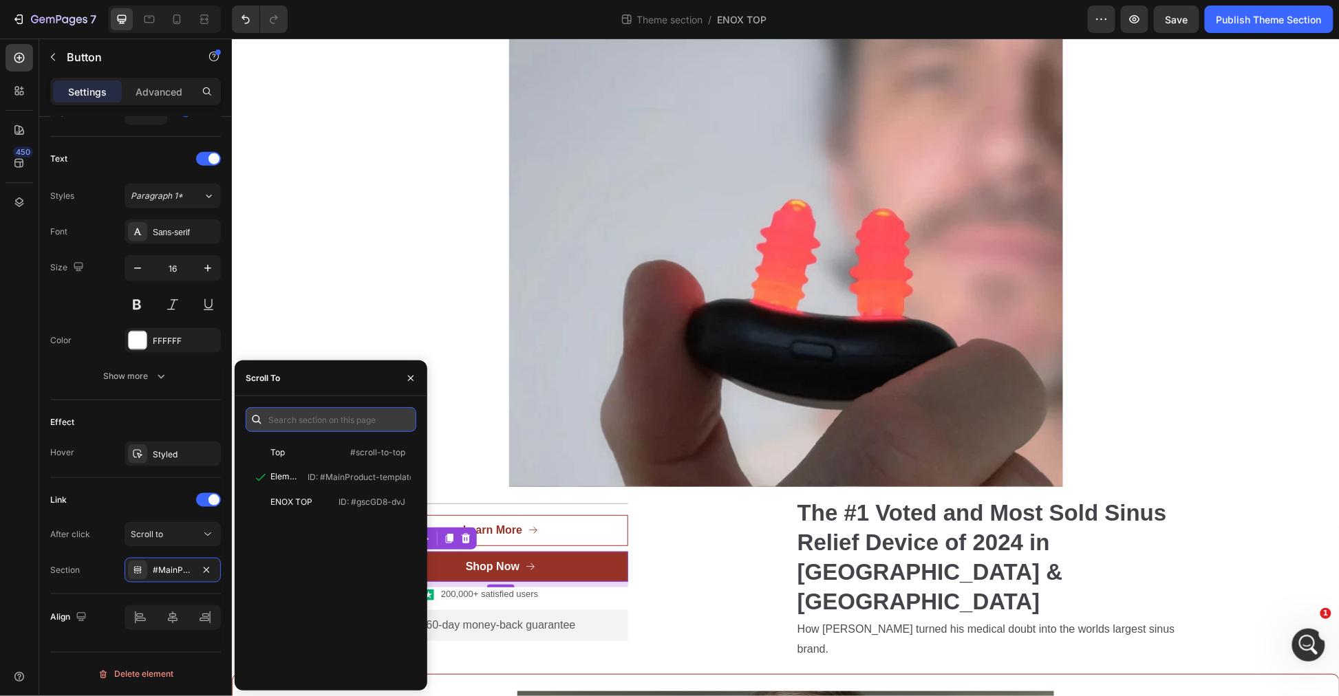
click at [341, 423] on input "text" at bounding box center [331, 419] width 171 height 25
paste input ".glwpOspGdl"
drag, startPoint x: 279, startPoint y: 416, endPoint x: 289, endPoint y: 420, distance: 10.9
click at [279, 417] on input "#.glwpOspGdl" at bounding box center [331, 419] width 171 height 25
type input "#glwpOspGdl"
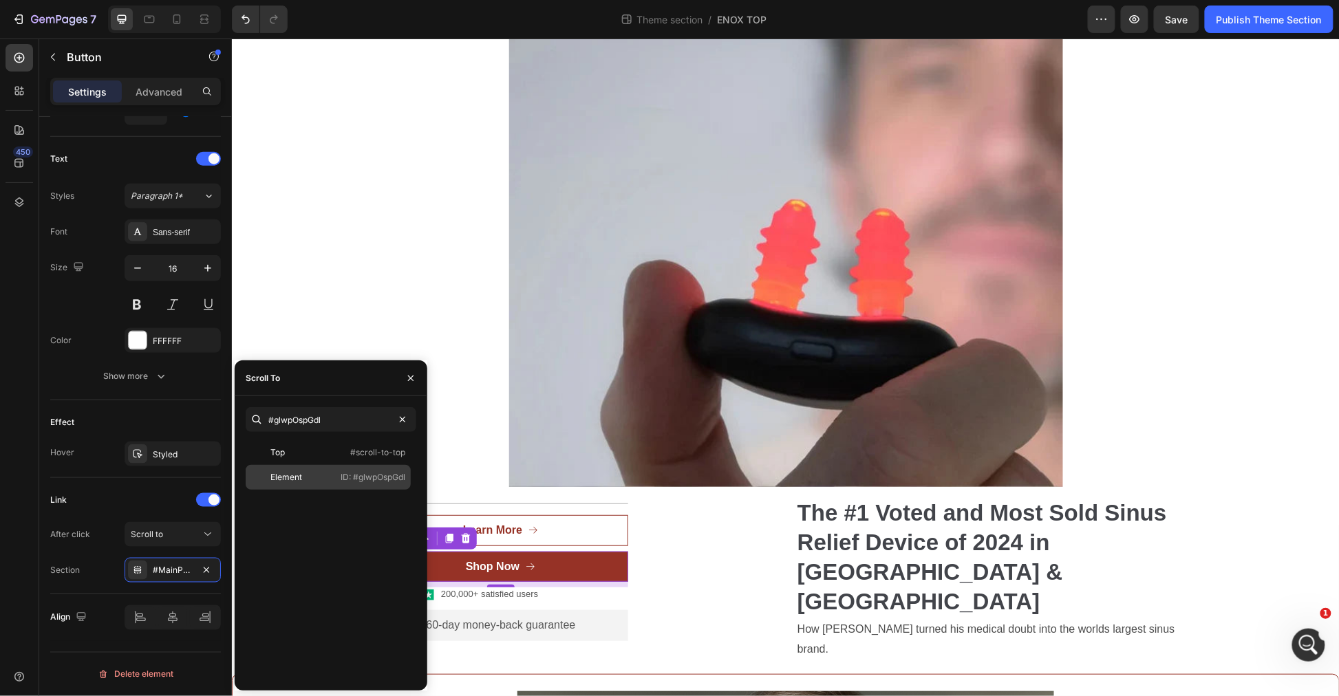
click at [332, 480] on div "Element ID: #glwpOspGdl" at bounding box center [328, 477] width 165 height 25
click at [1175, 17] on span "Save" at bounding box center [1177, 20] width 23 height 12
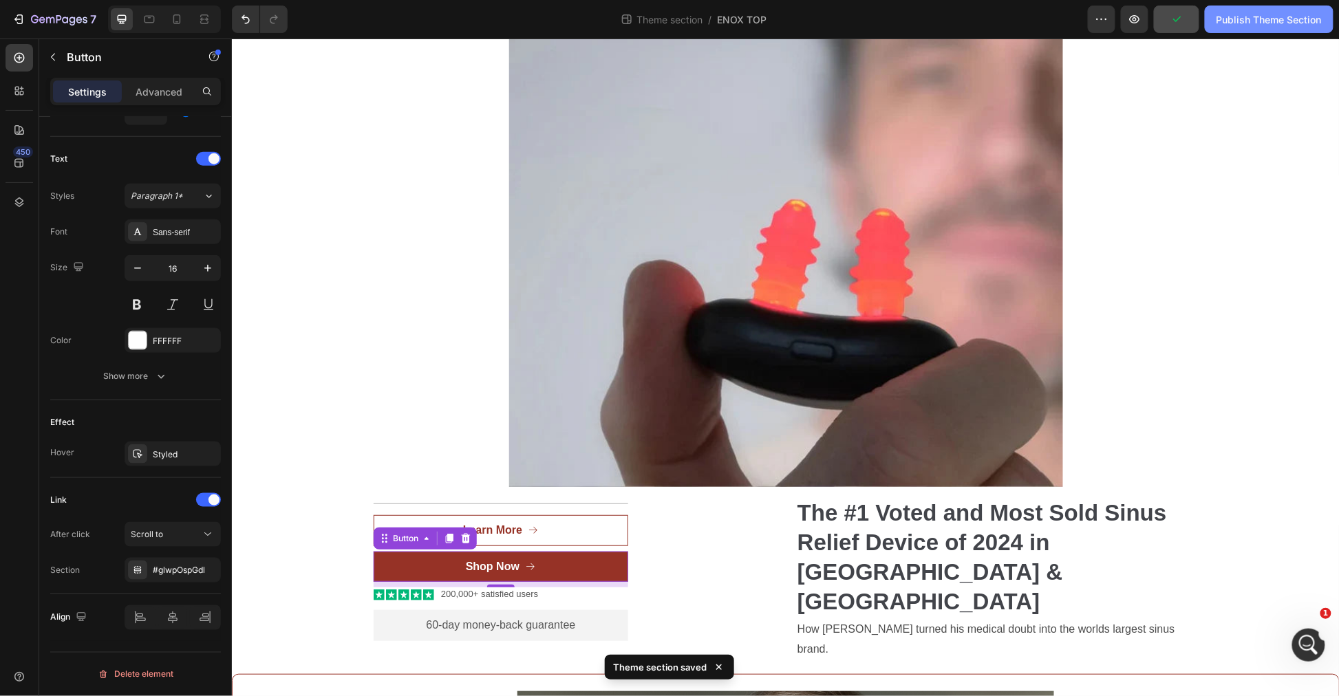
click at [1237, 29] on button "Publish Theme Section" at bounding box center [1269, 20] width 129 height 28
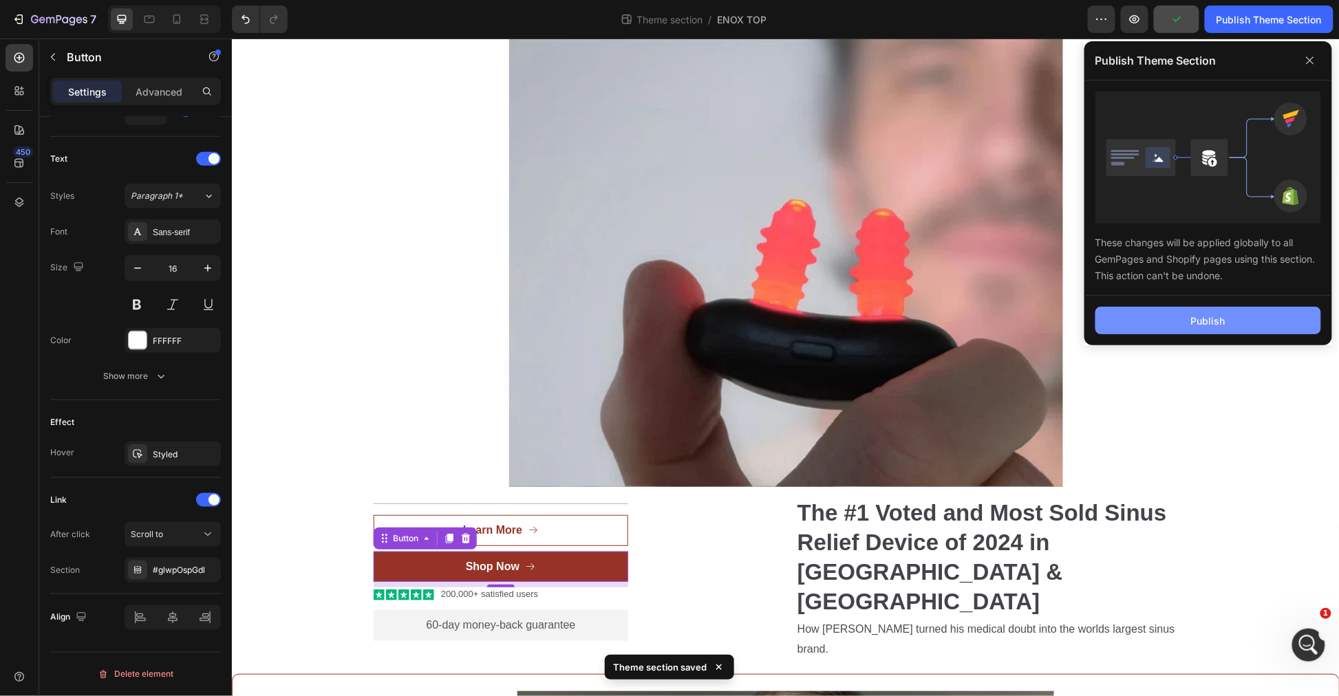
click at [1222, 314] on div "Publish" at bounding box center [1208, 321] width 34 height 14
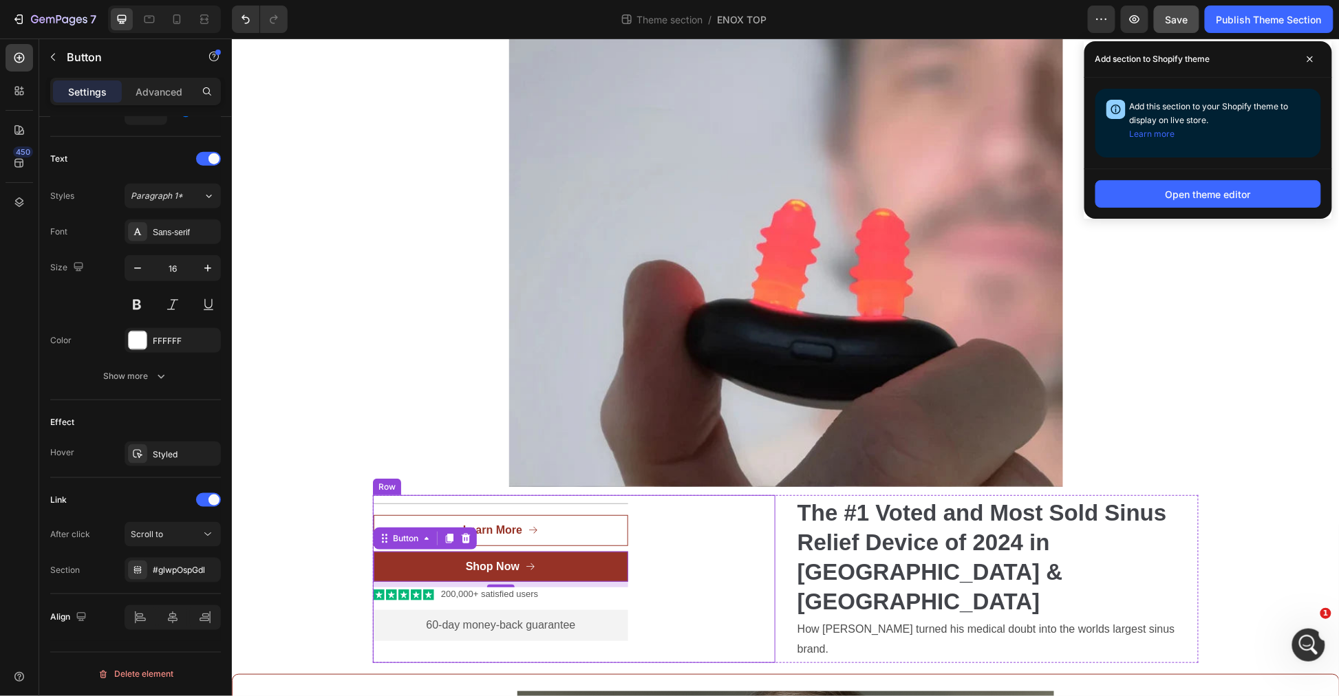
click at [639, 546] on div "Title Line Learn More Button Shop Now Button 8 Icon Icon Icon Icon Icon Icon Li…" at bounding box center [573, 579] width 403 height 168
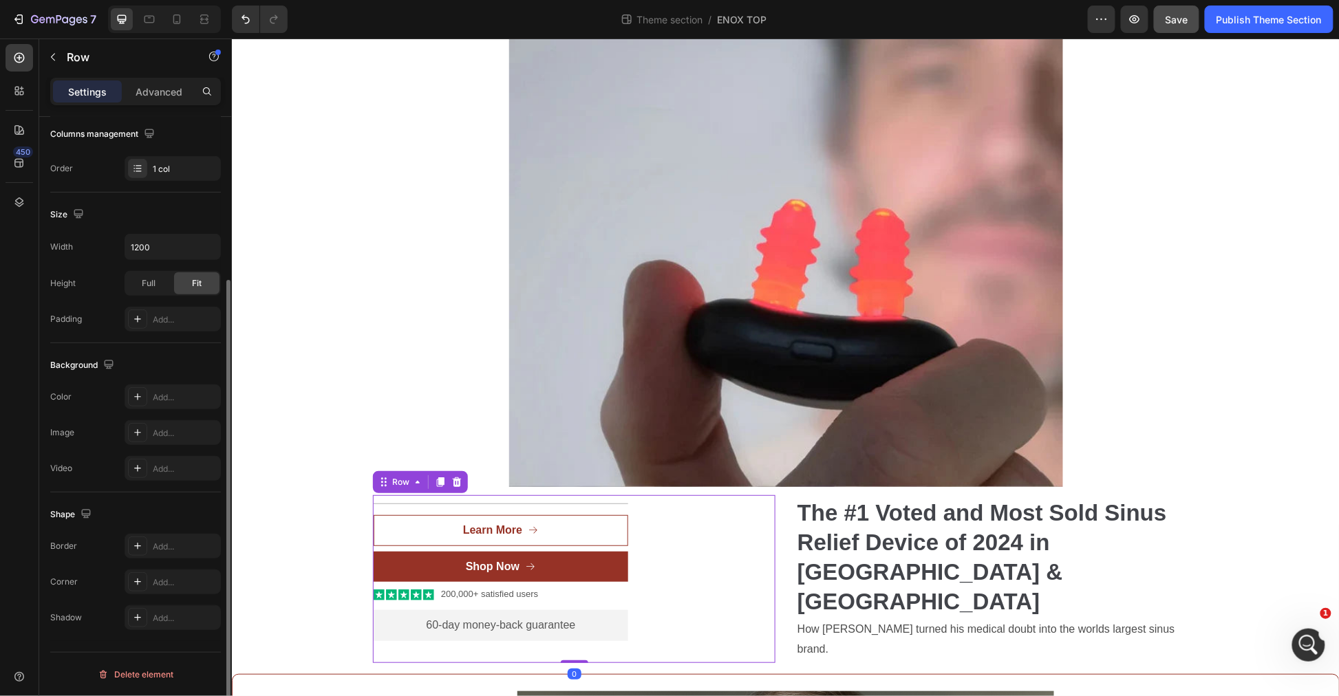
scroll to position [0, 0]
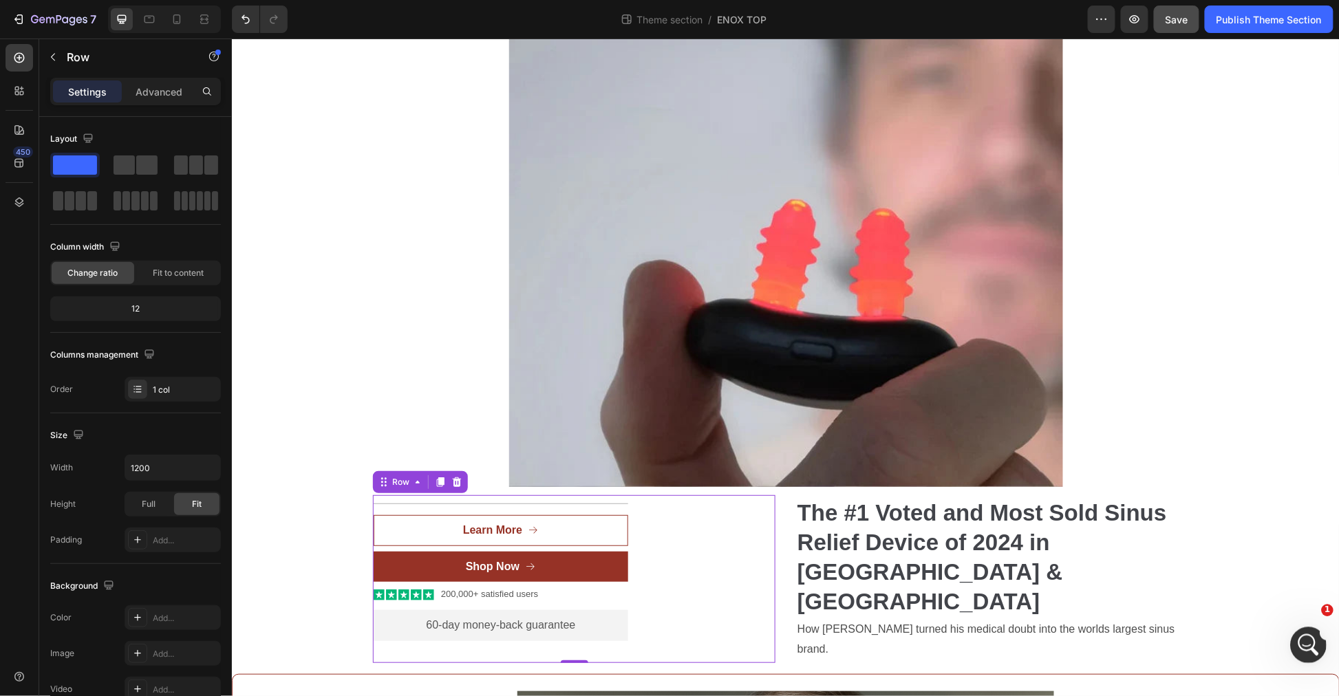
click at [1308, 647] on icon "Open Intercom Messenger" at bounding box center [1306, 643] width 23 height 23
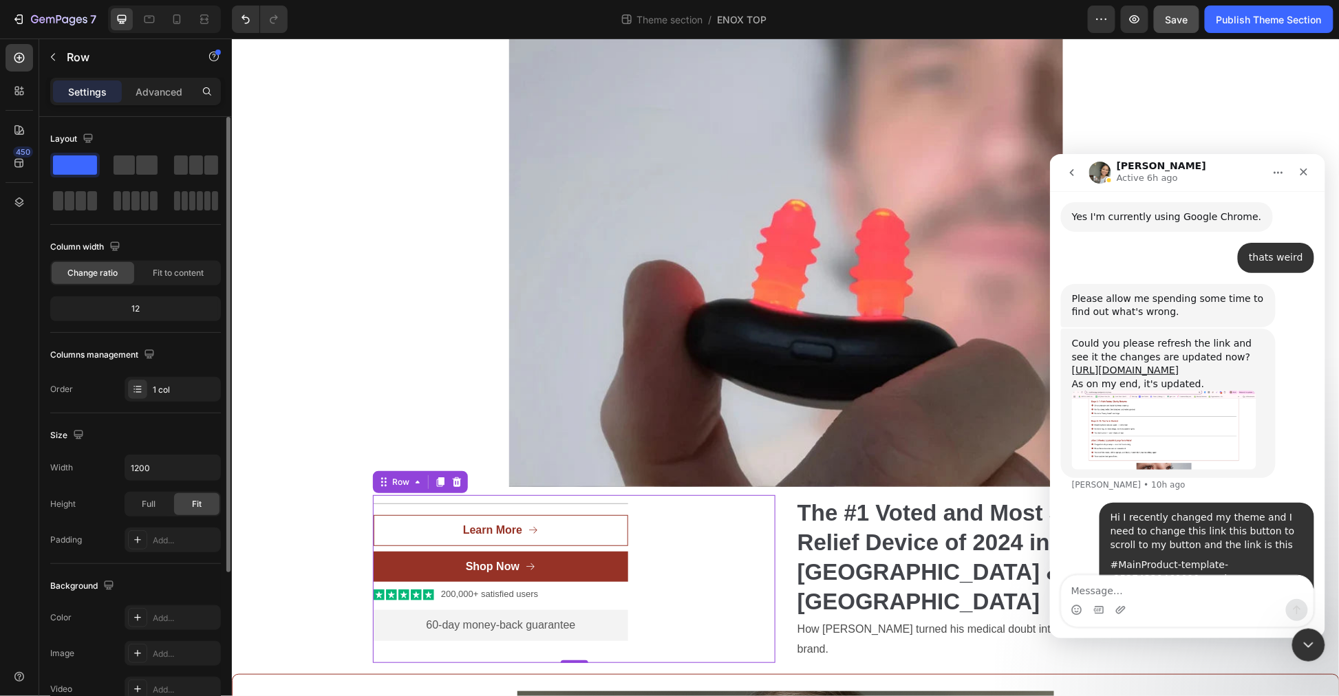
click at [685, 564] on div "Title Line Learn More Button Shop Now Button Icon Icon Icon Icon Icon Icon List…" at bounding box center [573, 579] width 403 height 168
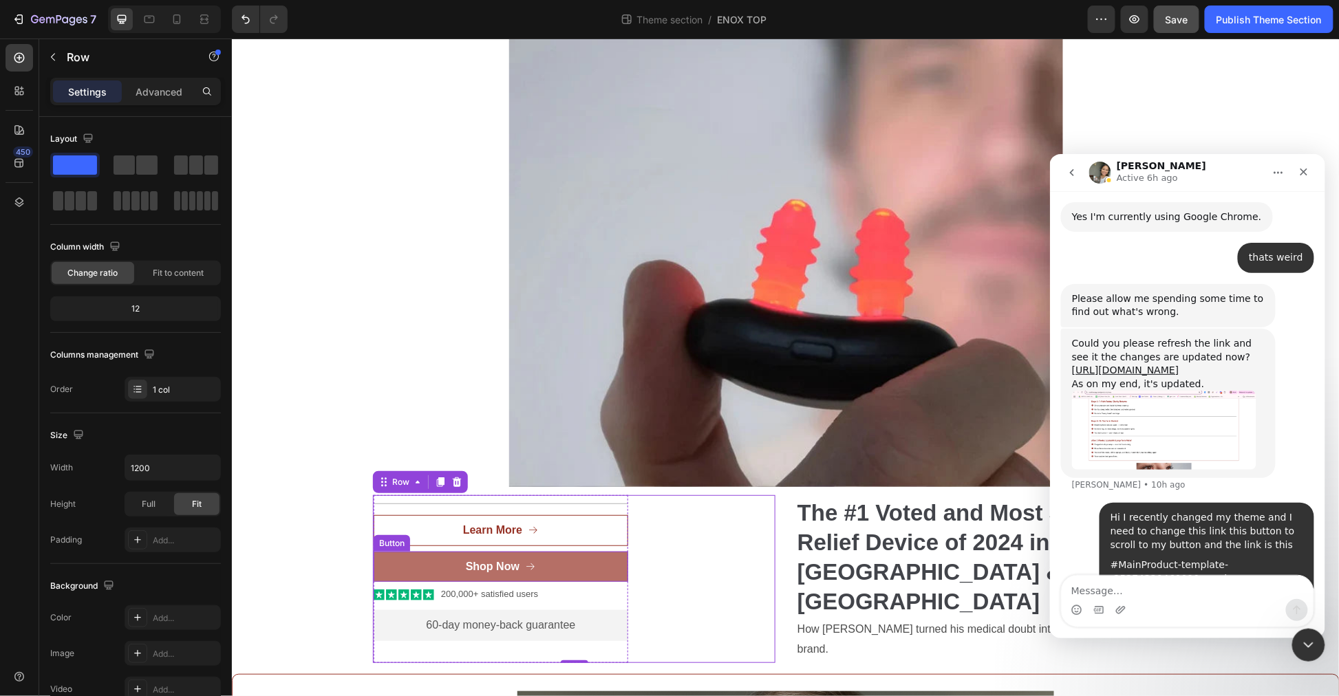
click at [589, 557] on link "Shop Now" at bounding box center [500, 566] width 255 height 31
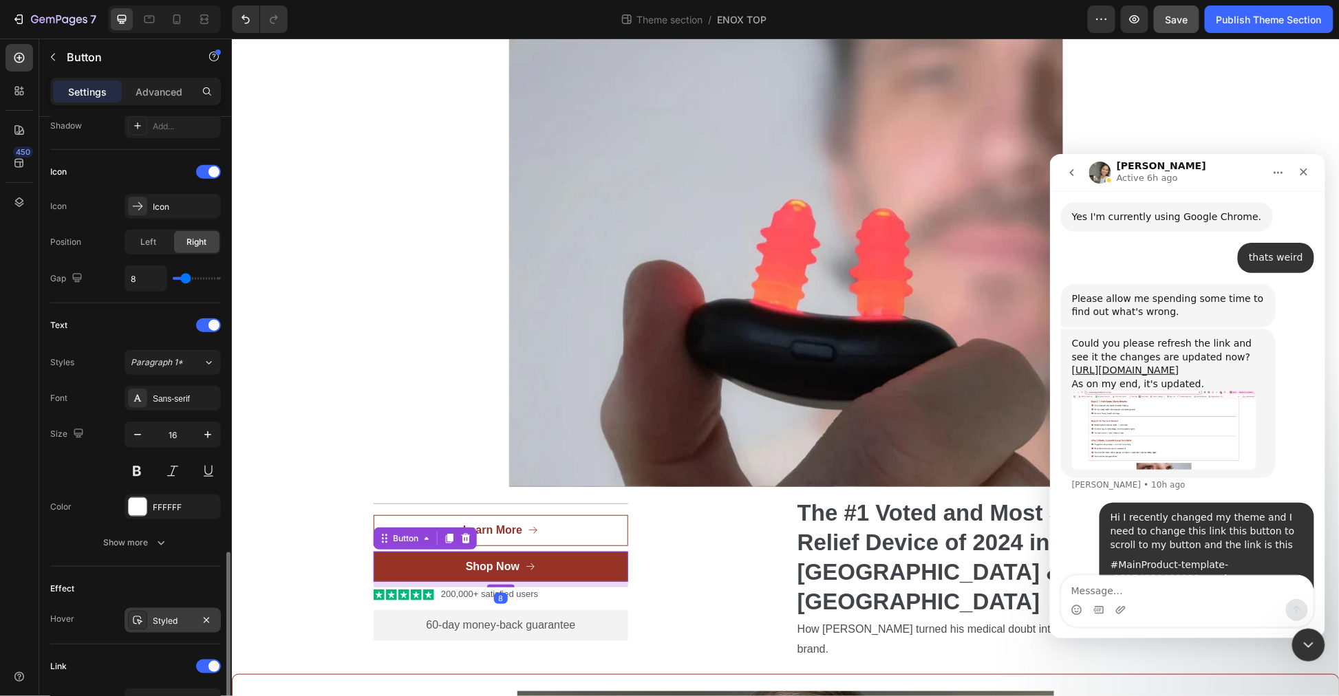
scroll to position [549, 0]
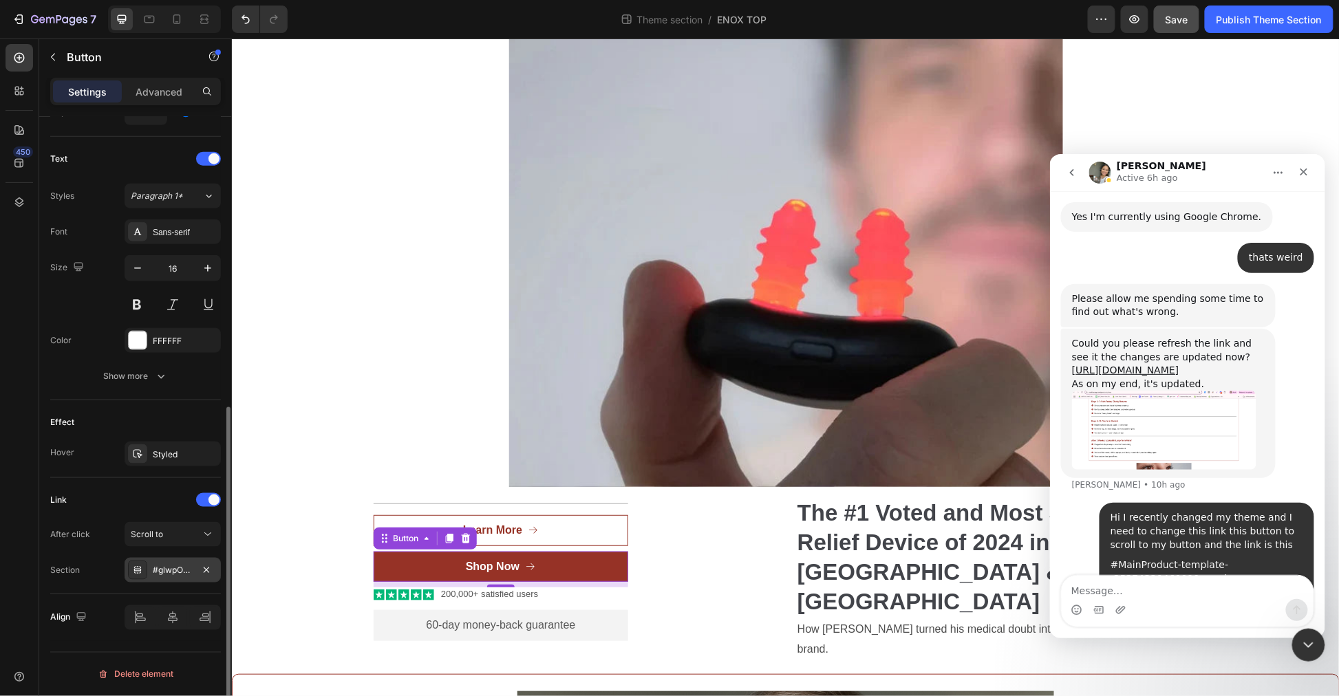
click at [170, 566] on div "#glwpOspGdl" at bounding box center [173, 571] width 40 height 12
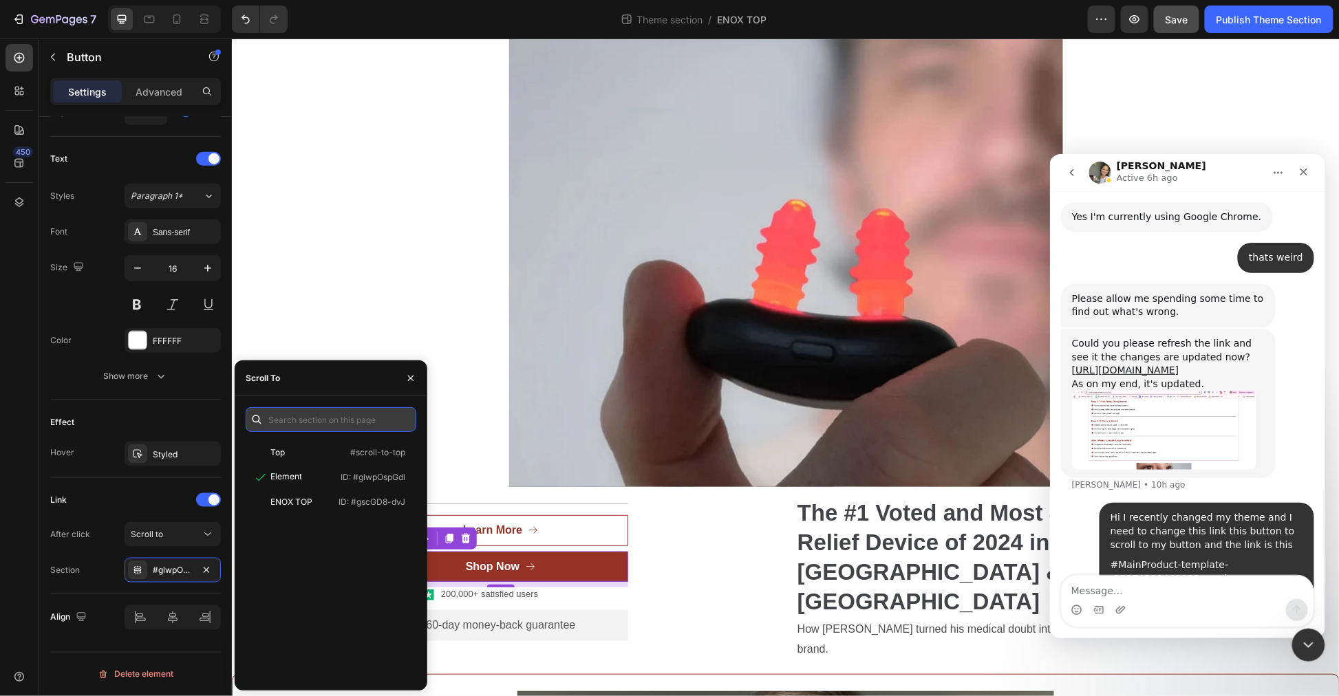
click at [328, 422] on input "text" at bounding box center [331, 419] width 171 height 25
paste input "MainProduct-template--25374320460090__main"
type input "#MainProduct-template--25374320460090__main"
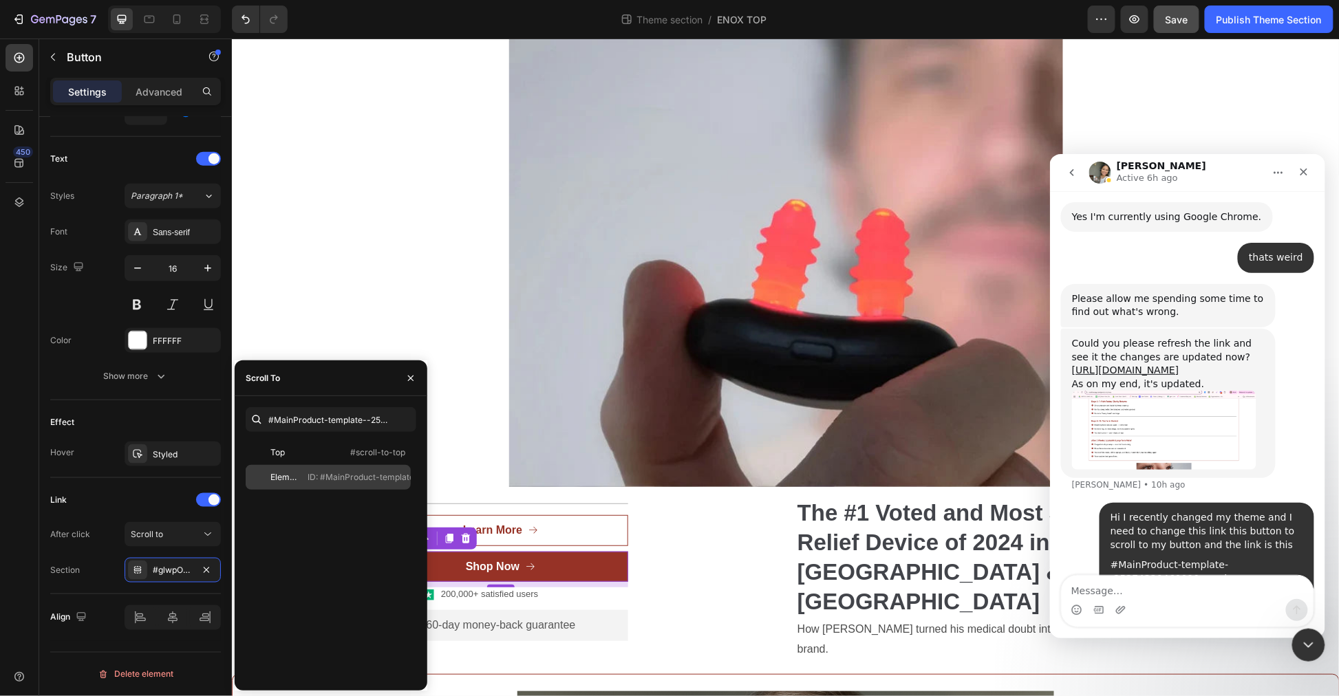
click at [334, 472] on p "ID: #MainProduct-template--25374320460090__main" at bounding box center [413, 477] width 211 height 12
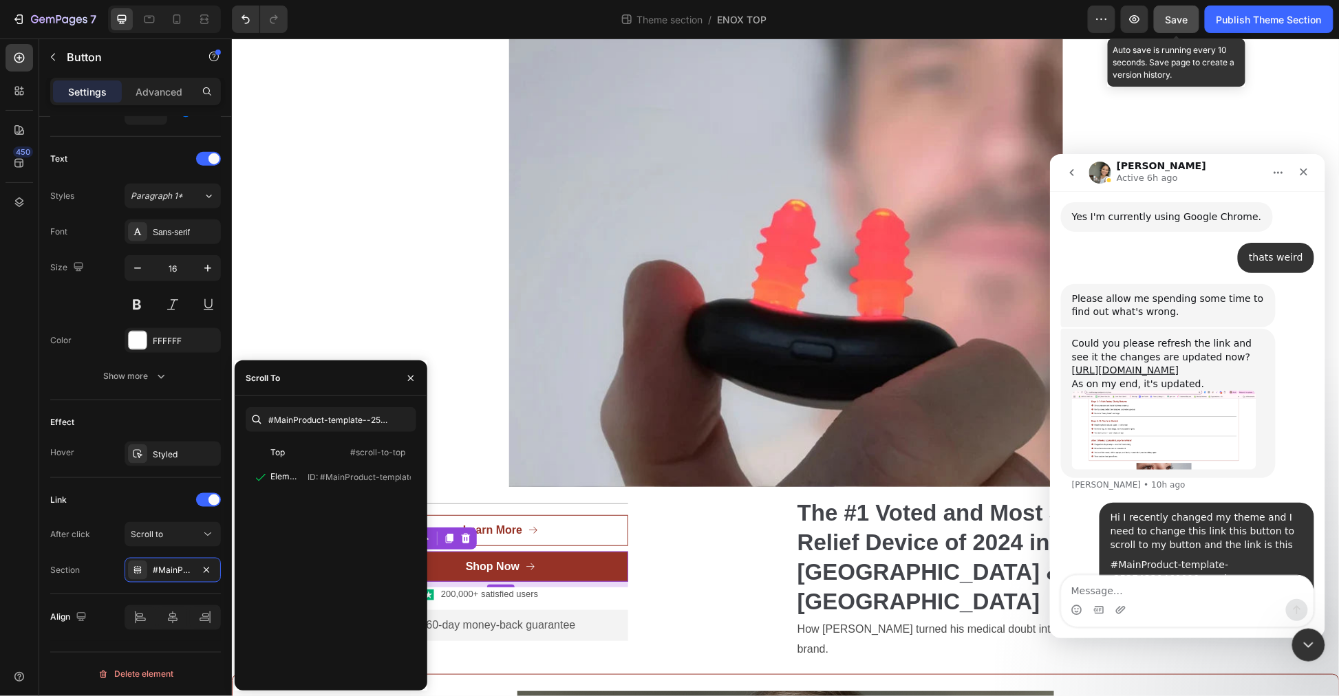
click at [1189, 14] on button "Save" at bounding box center [1176, 20] width 45 height 28
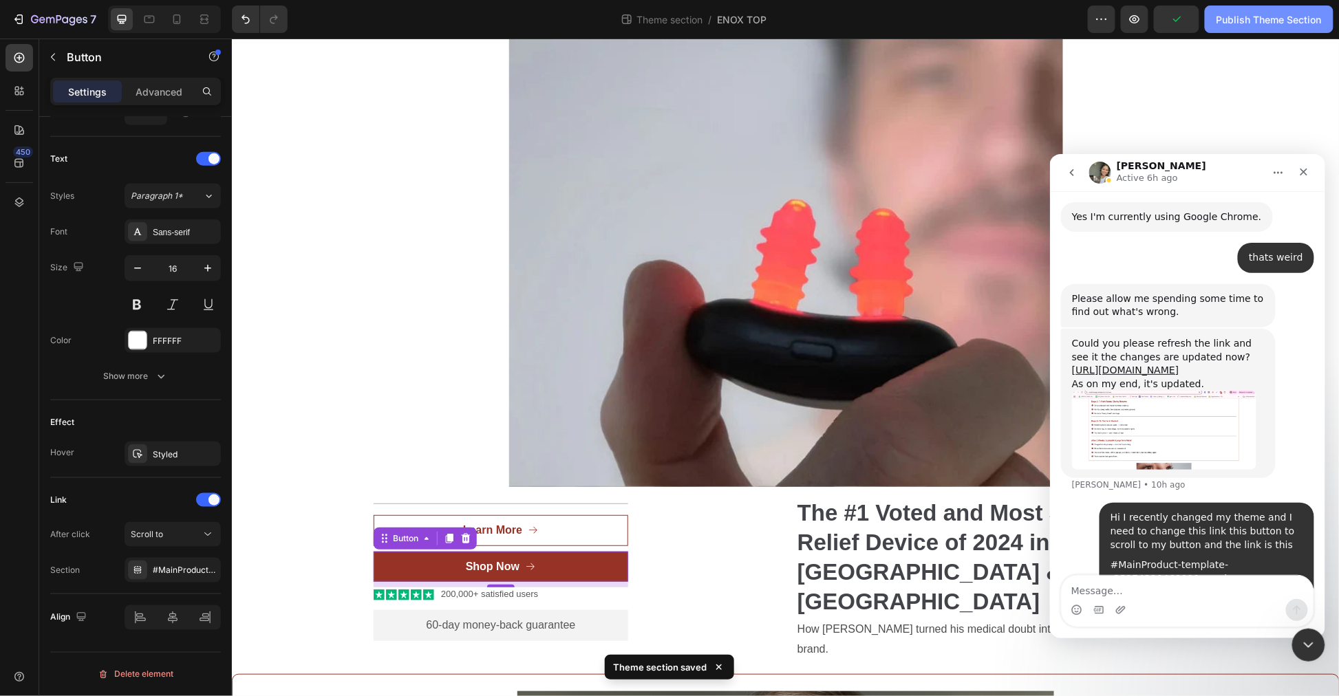
click at [1280, 21] on div "Publish Theme Section" at bounding box center [1269, 19] width 105 height 14
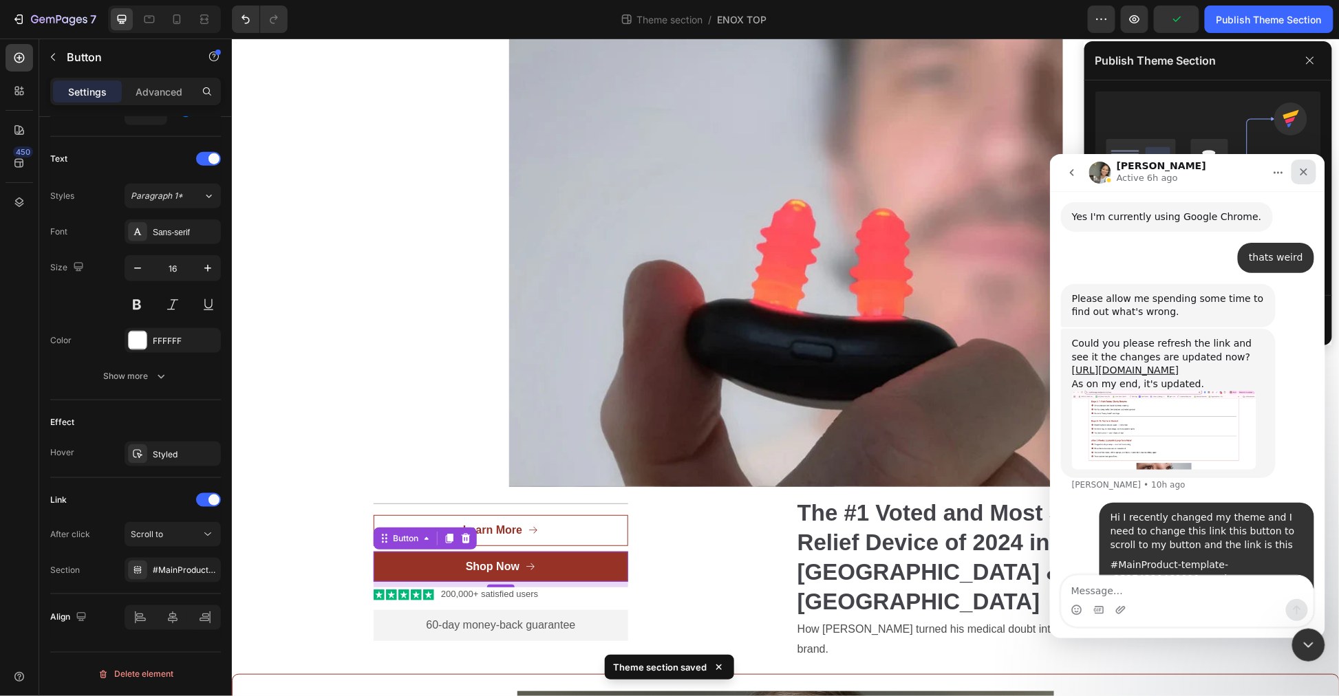
click at [1304, 172] on icon "Close" at bounding box center [1303, 171] width 11 height 11
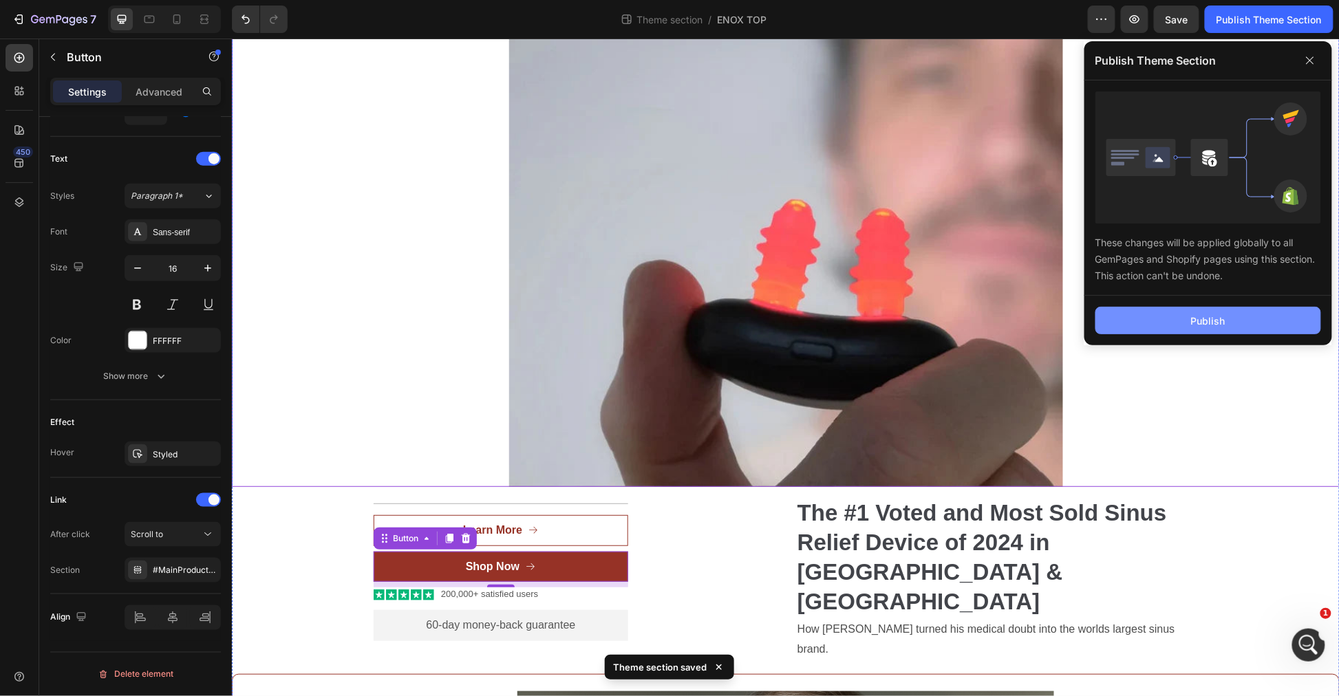
click at [1232, 326] on button "Publish" at bounding box center [1209, 321] width 226 height 28
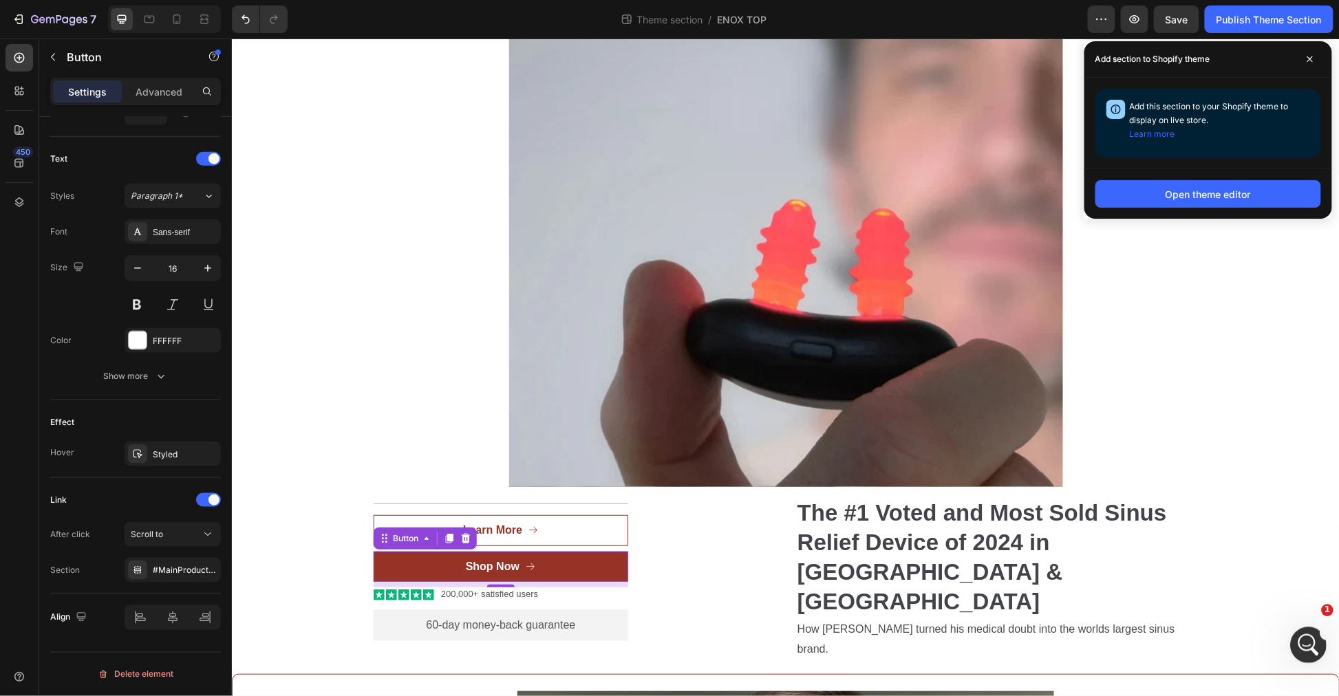
click at [1308, 647] on icon "Open Intercom Messenger" at bounding box center [1306, 643] width 23 height 23
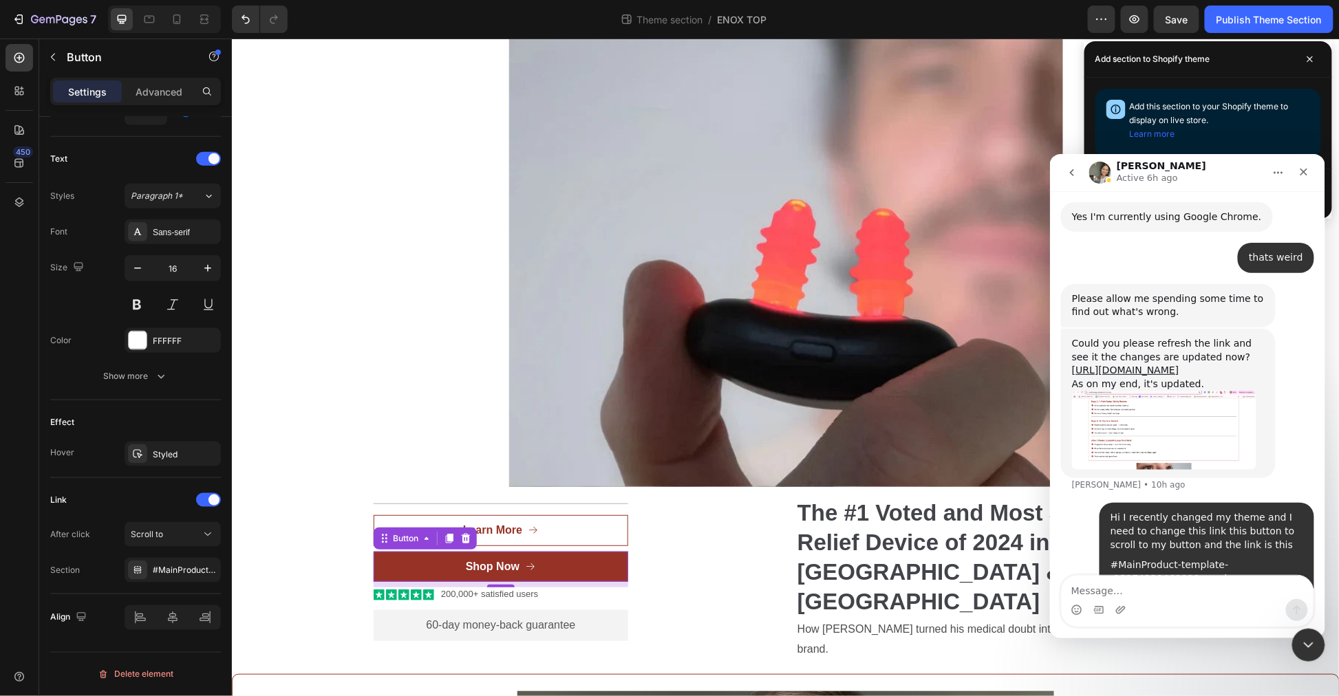
drag, startPoint x: 1142, startPoint y: 595, endPoint x: 1142, endPoint y: 547, distance: 48.2
click at [1142, 594] on textarea "Message…" at bounding box center [1187, 586] width 252 height 23
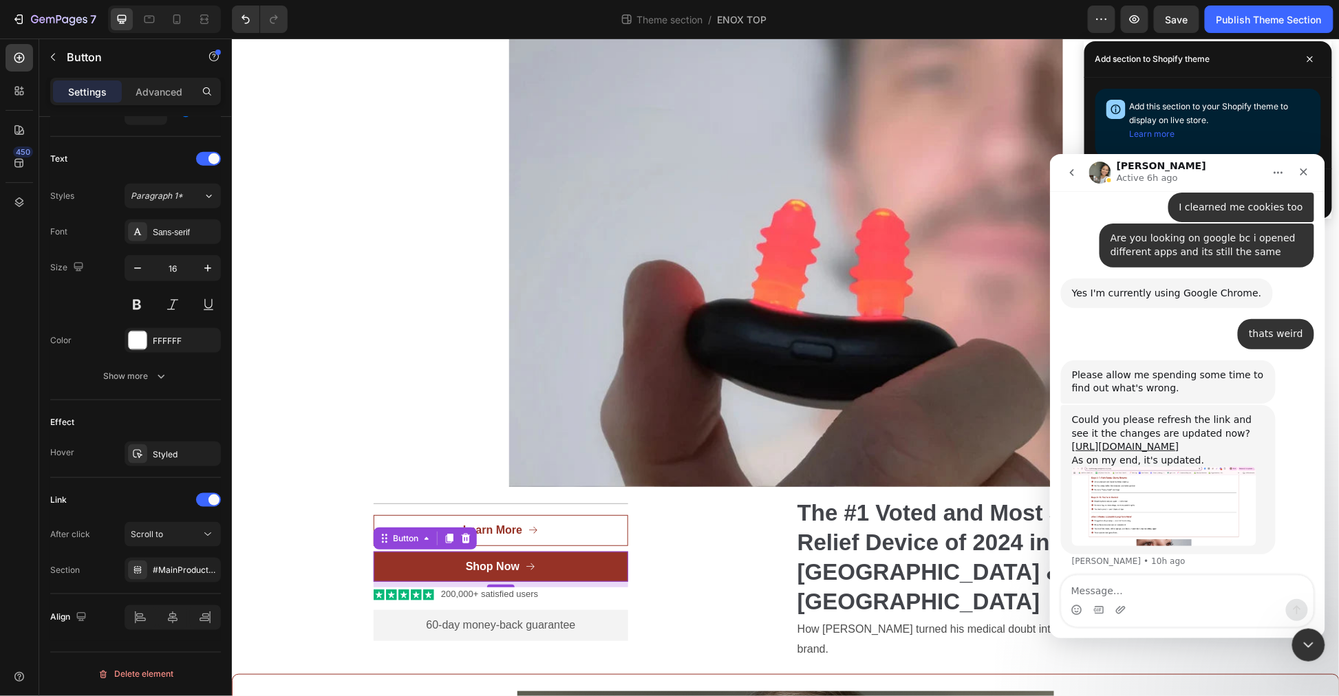
scroll to position [5152, 0]
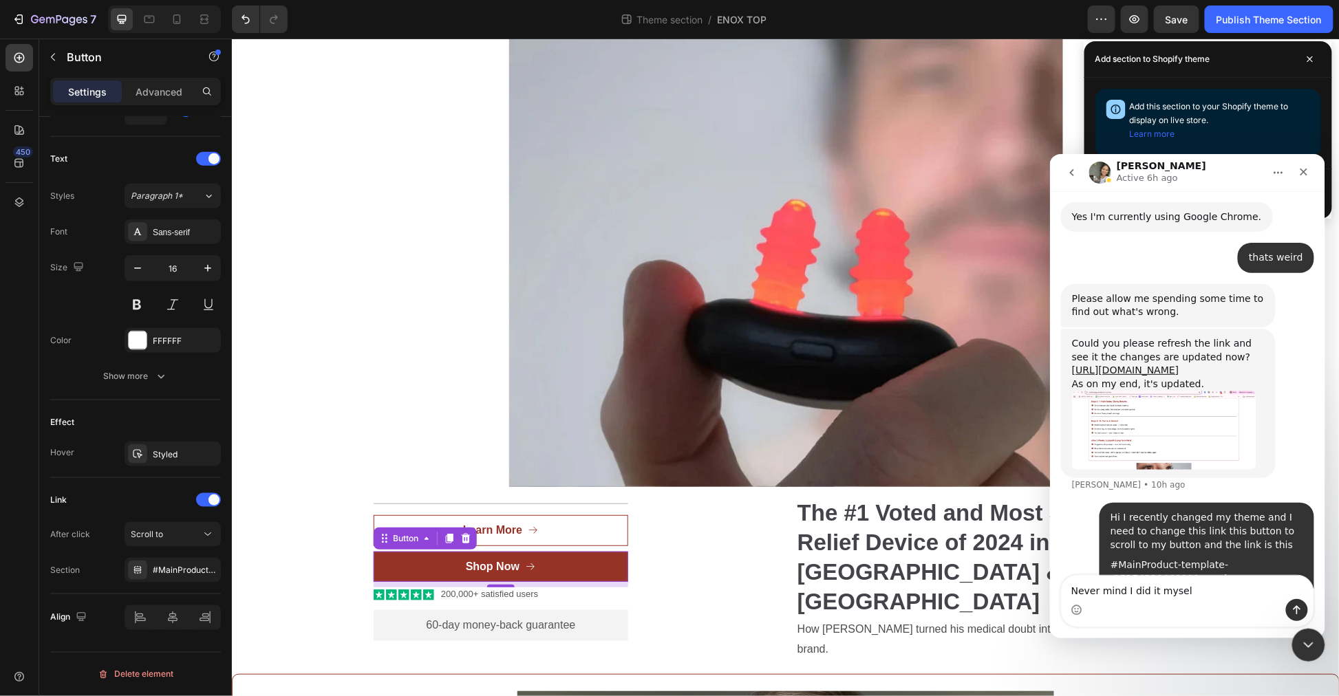
type textarea "Never mind I did it myself"
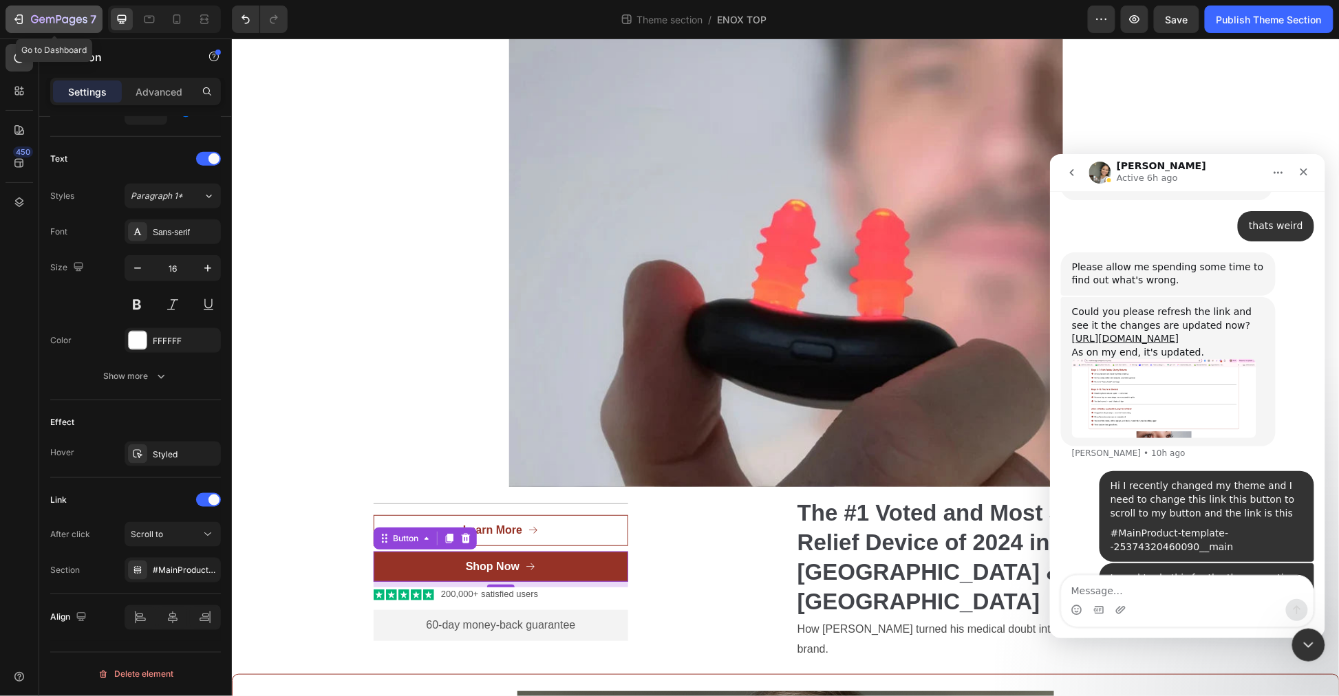
click at [15, 22] on icon "button" at bounding box center [19, 19] width 14 height 14
